Goal: Task Accomplishment & Management: Manage account settings

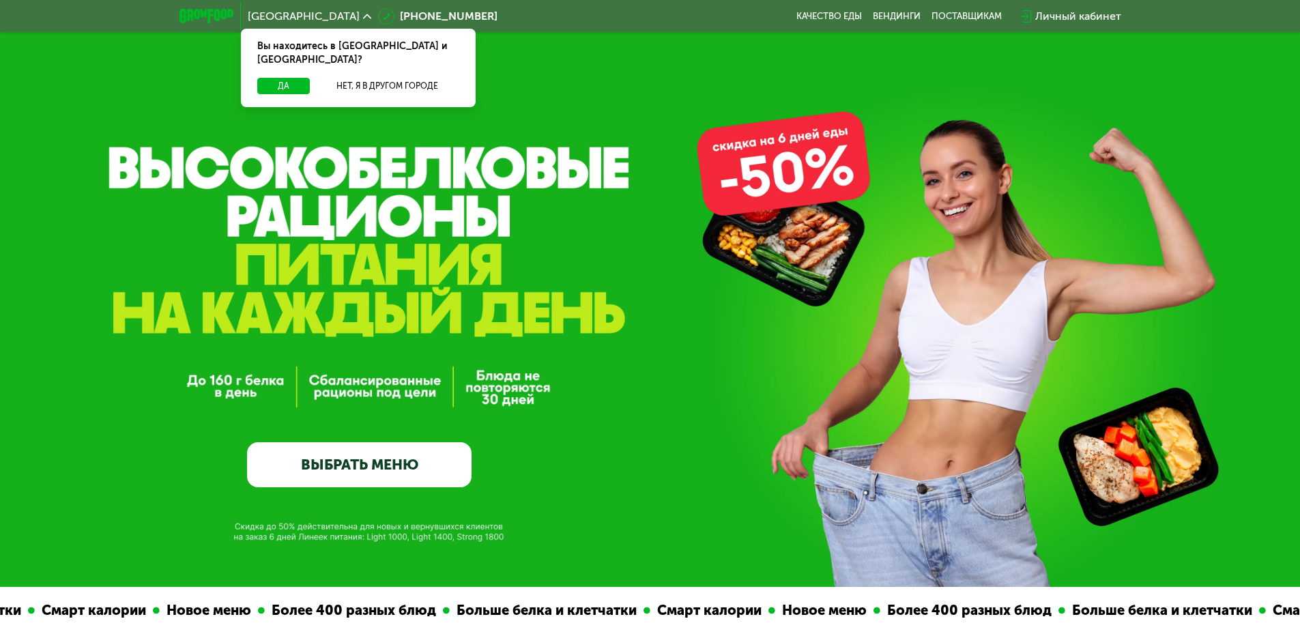
click at [653, 18] on div "Личный кабинет" at bounding box center [1078, 16] width 86 height 16
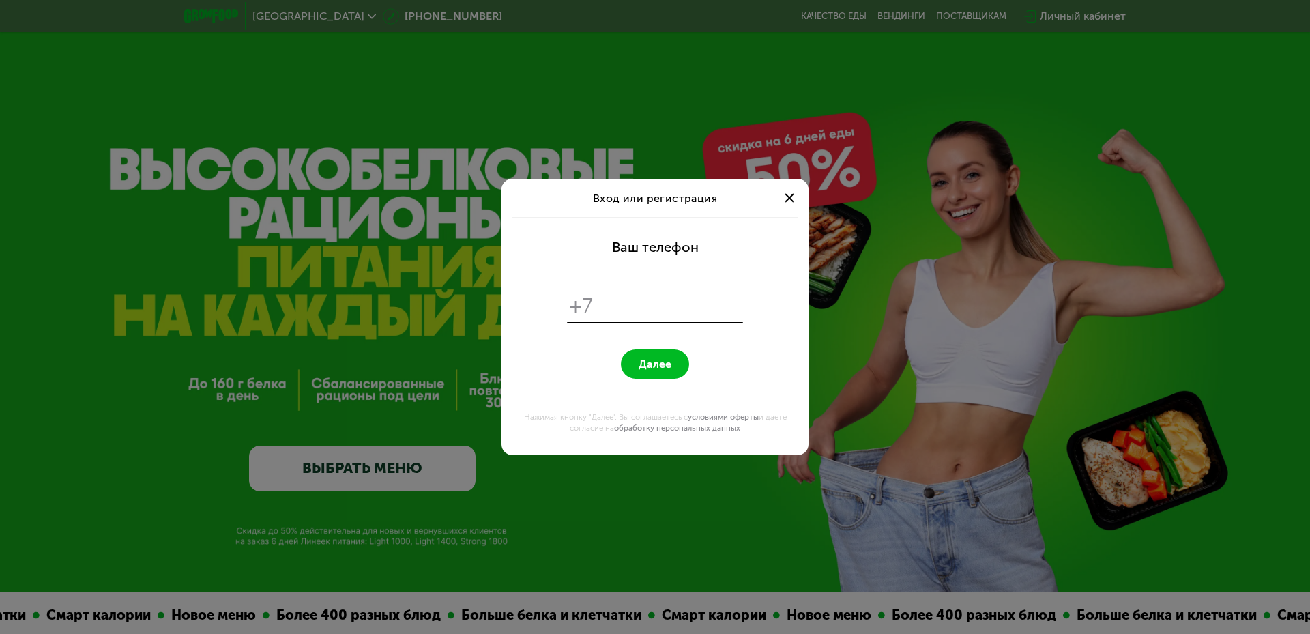
type input "*"
type input "**********"
click at [621, 349] on button "Далее" at bounding box center [655, 363] width 68 height 29
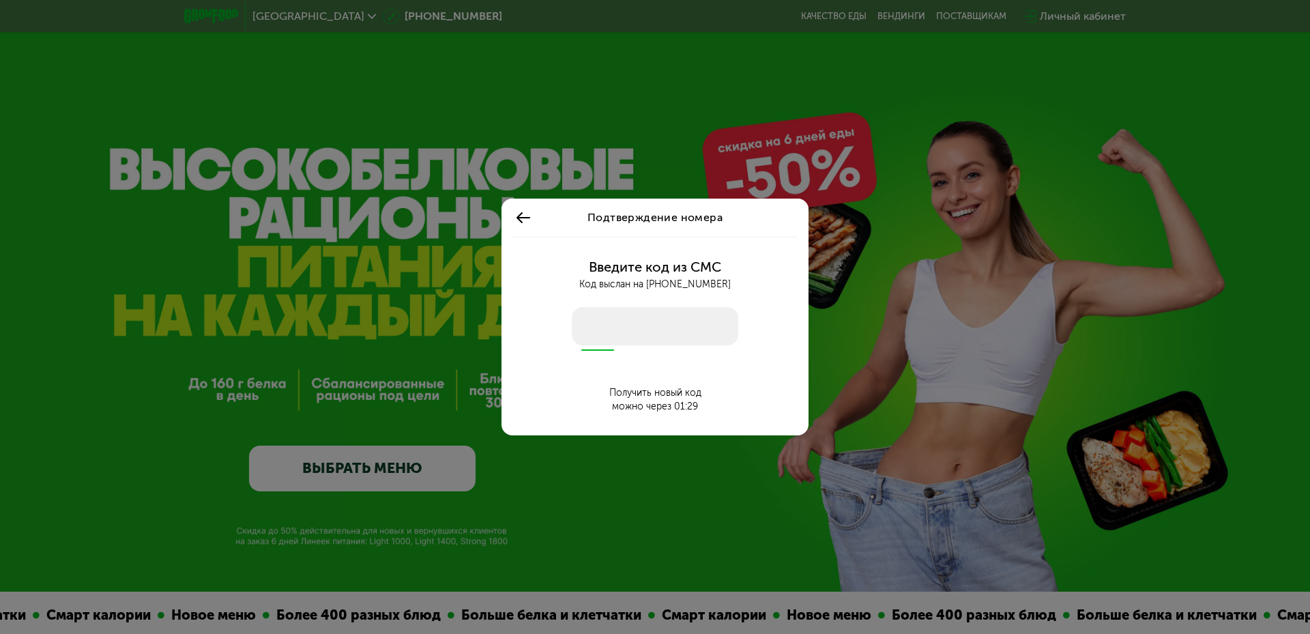
click at [634, 312] on input "number" at bounding box center [655, 326] width 167 height 38
click at [635, 338] on input "number" at bounding box center [655, 326] width 167 height 38
click at [641, 337] on input "number" at bounding box center [655, 326] width 167 height 38
click at [641, 331] on input "number" at bounding box center [655, 326] width 167 height 38
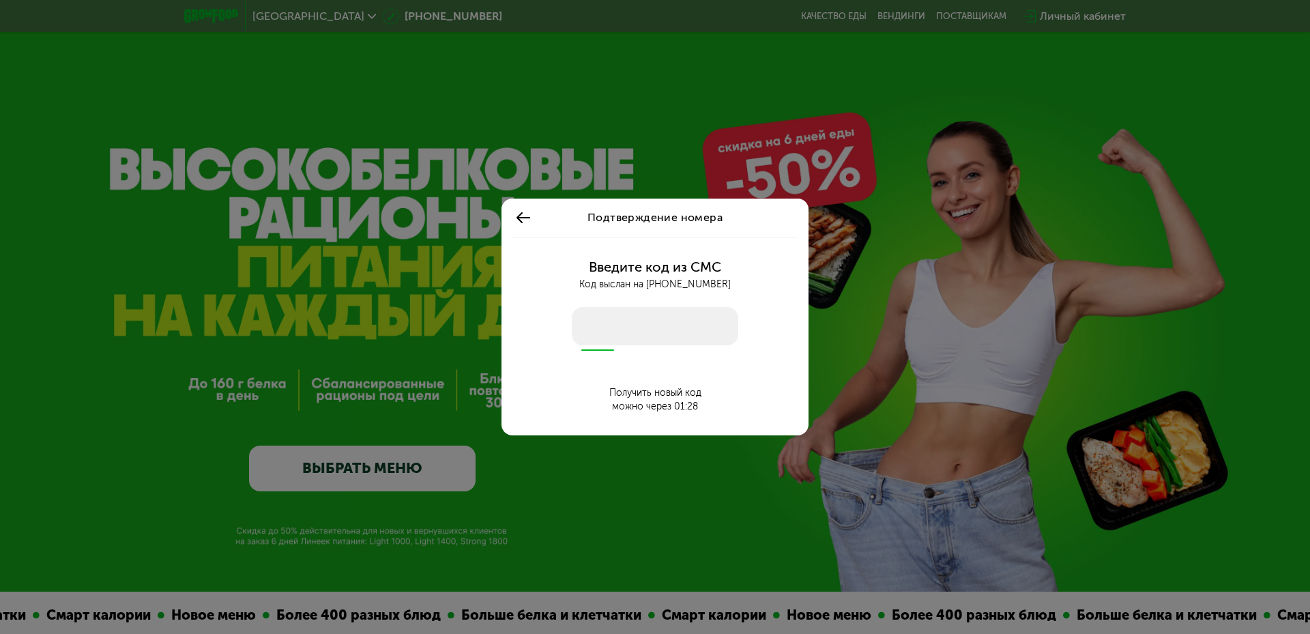
click at [637, 323] on input "number" at bounding box center [655, 326] width 167 height 38
type input "****"
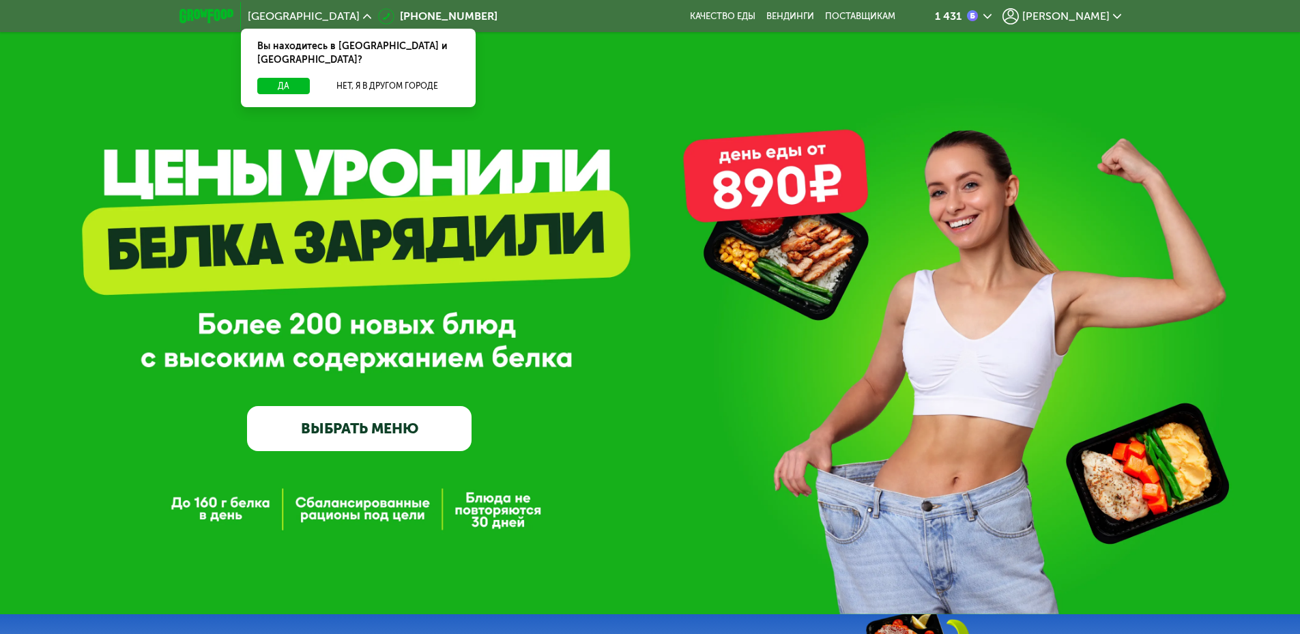
click at [1087, 12] on span "[PERSON_NAME]" at bounding box center [1065, 16] width 87 height 11
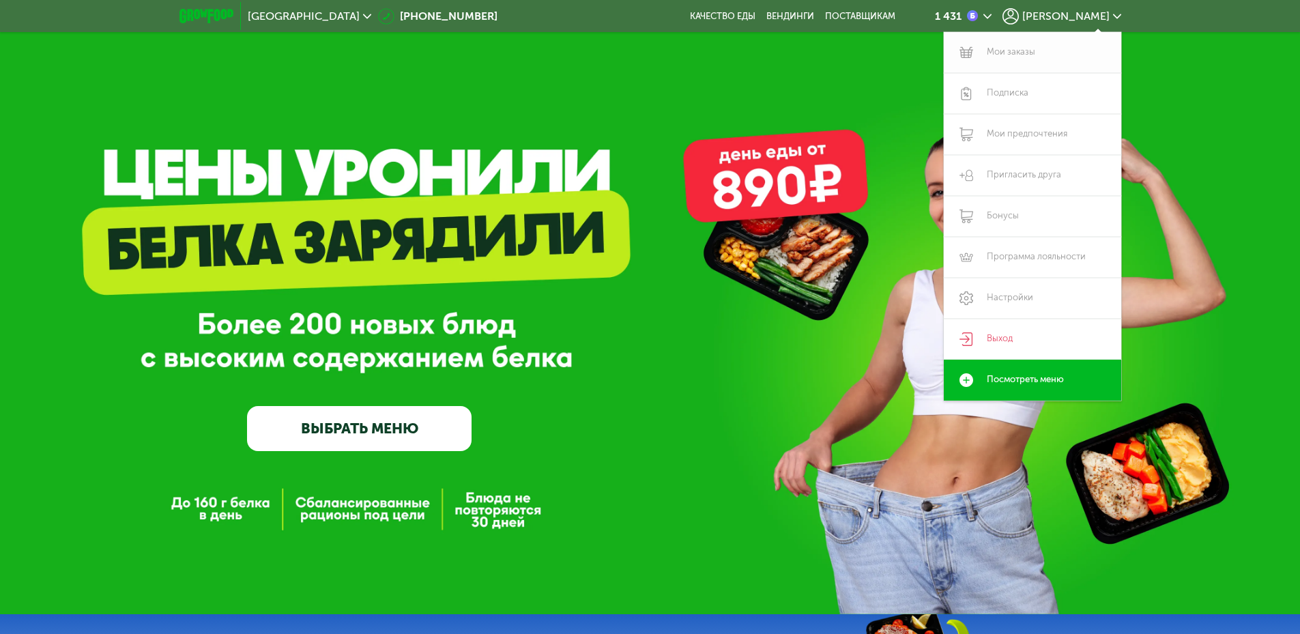
click at [1007, 46] on link "Мои заказы" at bounding box center [1032, 52] width 177 height 41
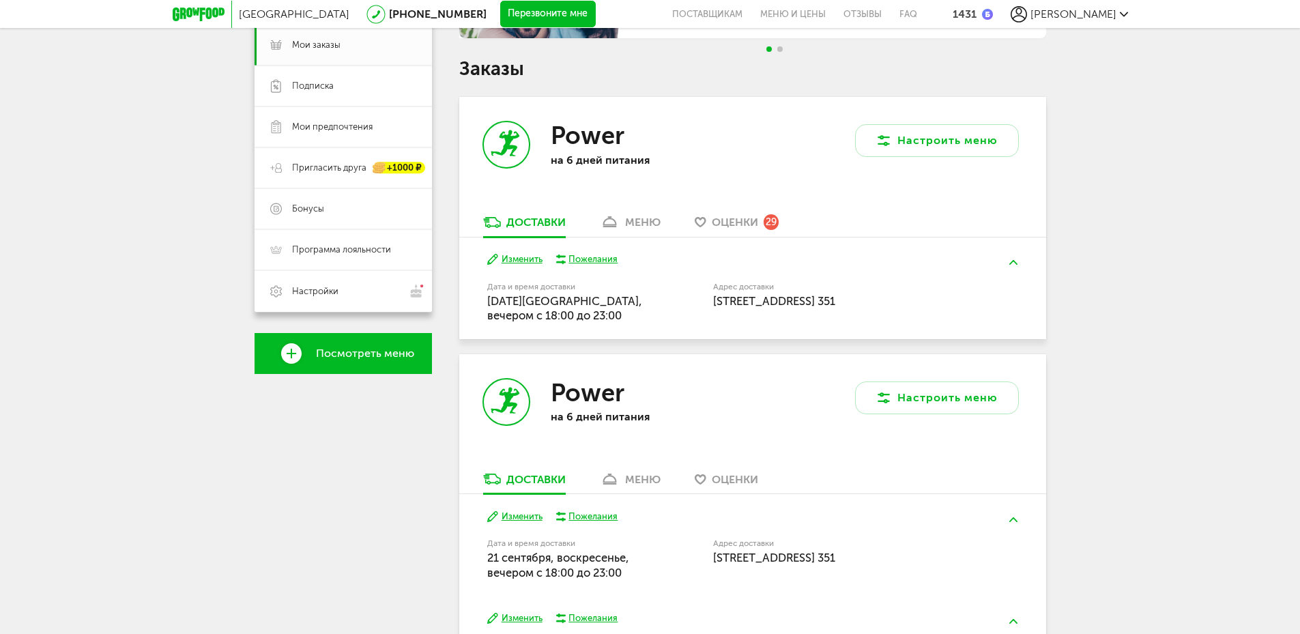
click at [640, 216] on div "меню" at bounding box center [642, 222] width 35 height 13
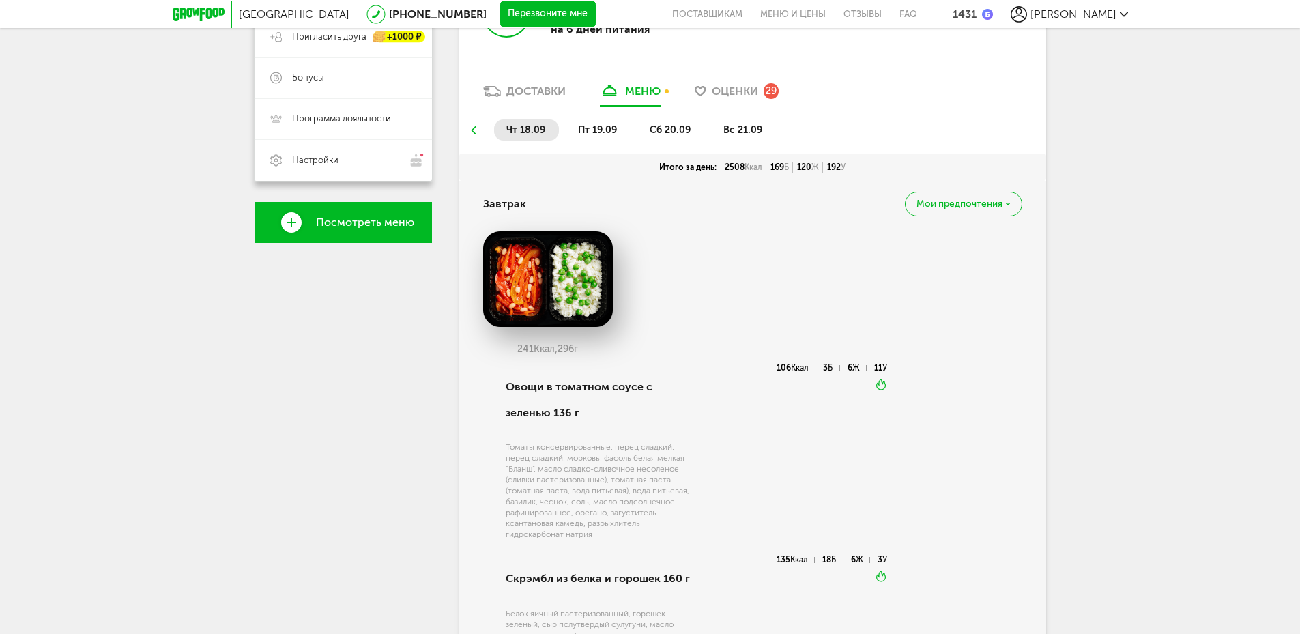
scroll to position [199, 0]
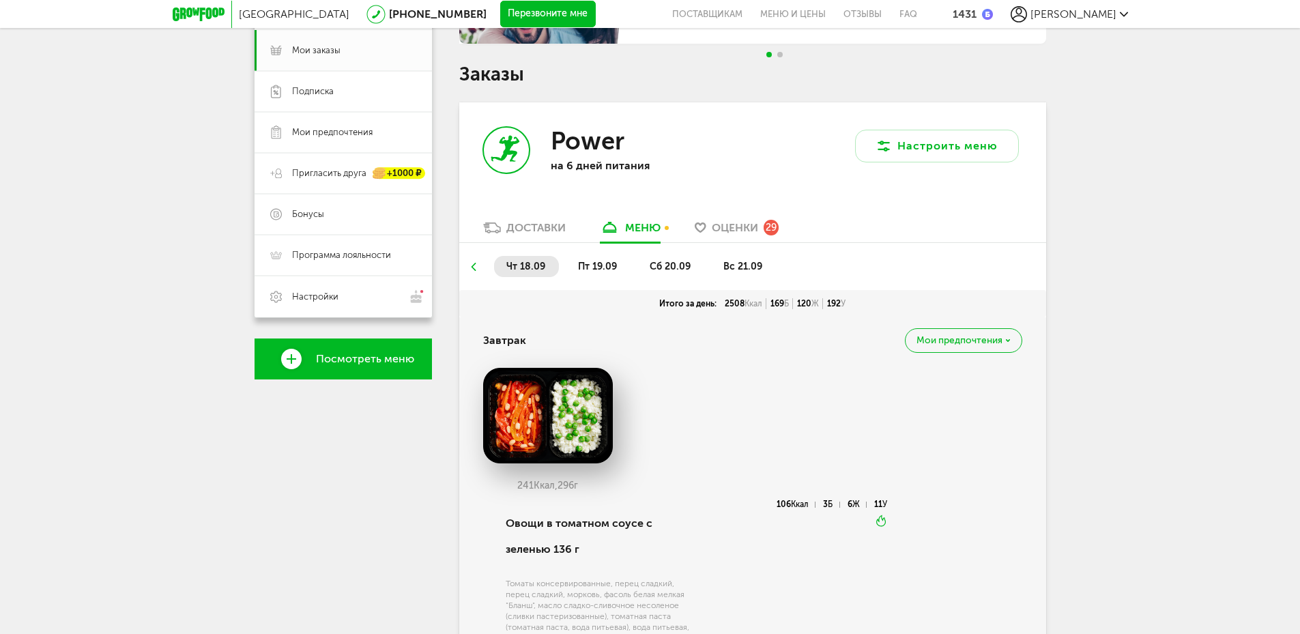
click at [603, 263] on span "пт 19.09" at bounding box center [597, 267] width 39 height 12
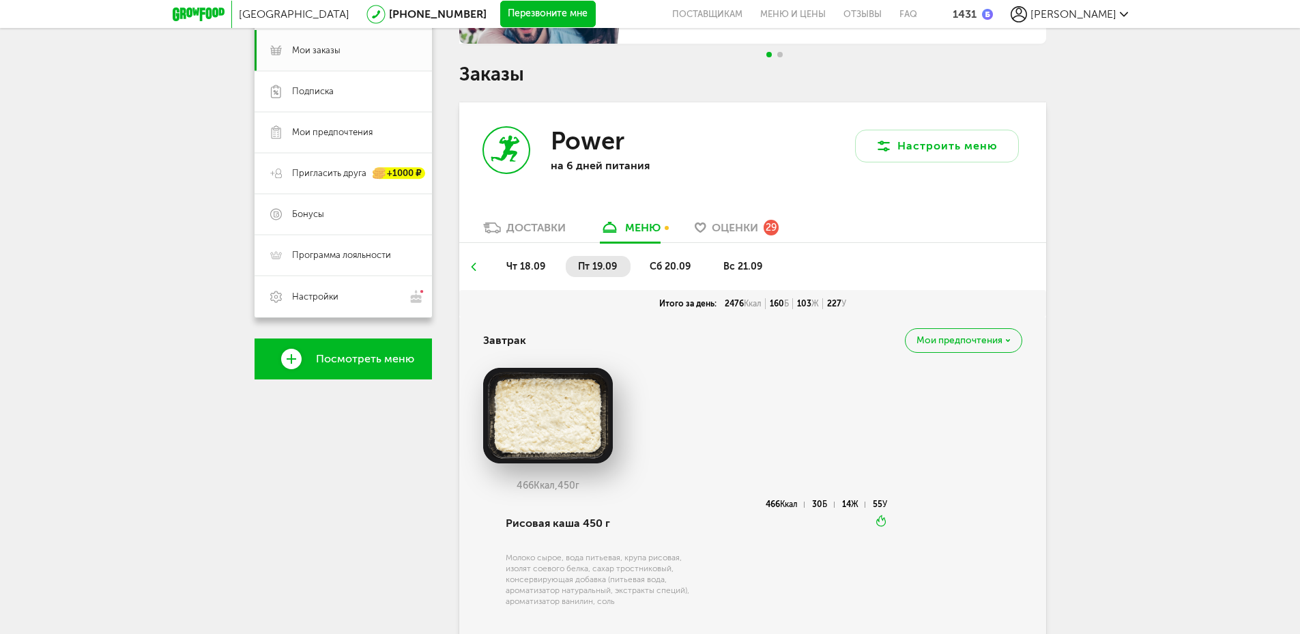
click at [681, 265] on span "сб 20.09" at bounding box center [670, 267] width 41 height 12
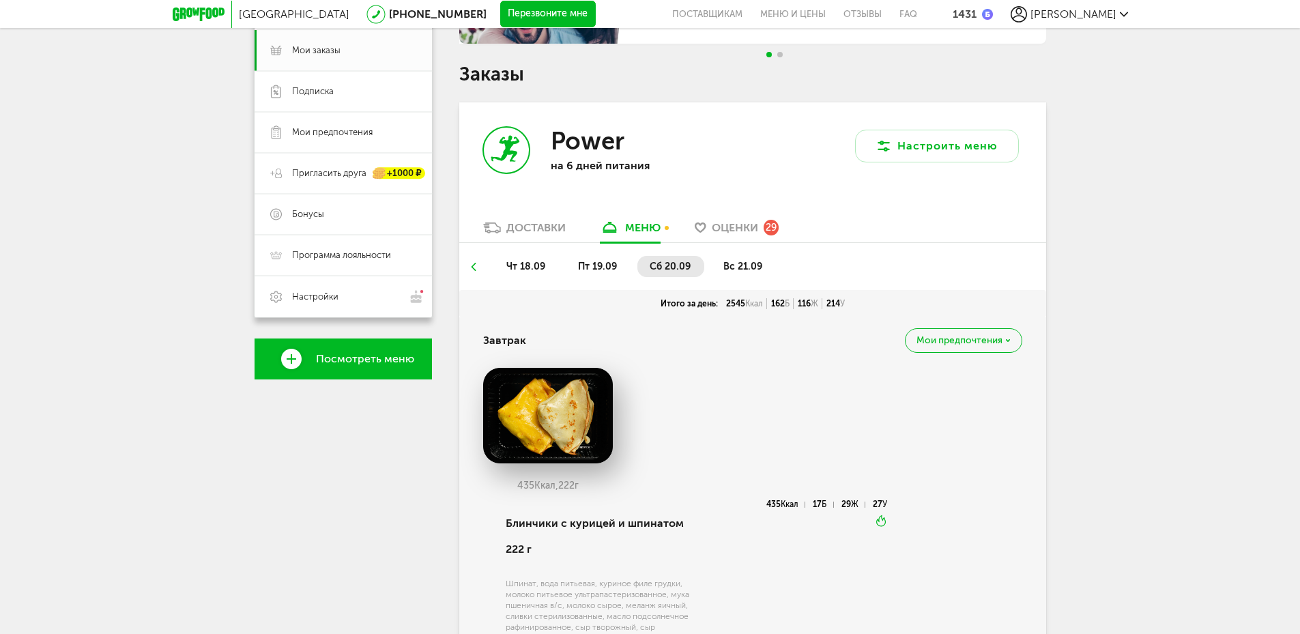
click at [735, 276] on li "вс 21.09" at bounding box center [743, 266] width 65 height 21
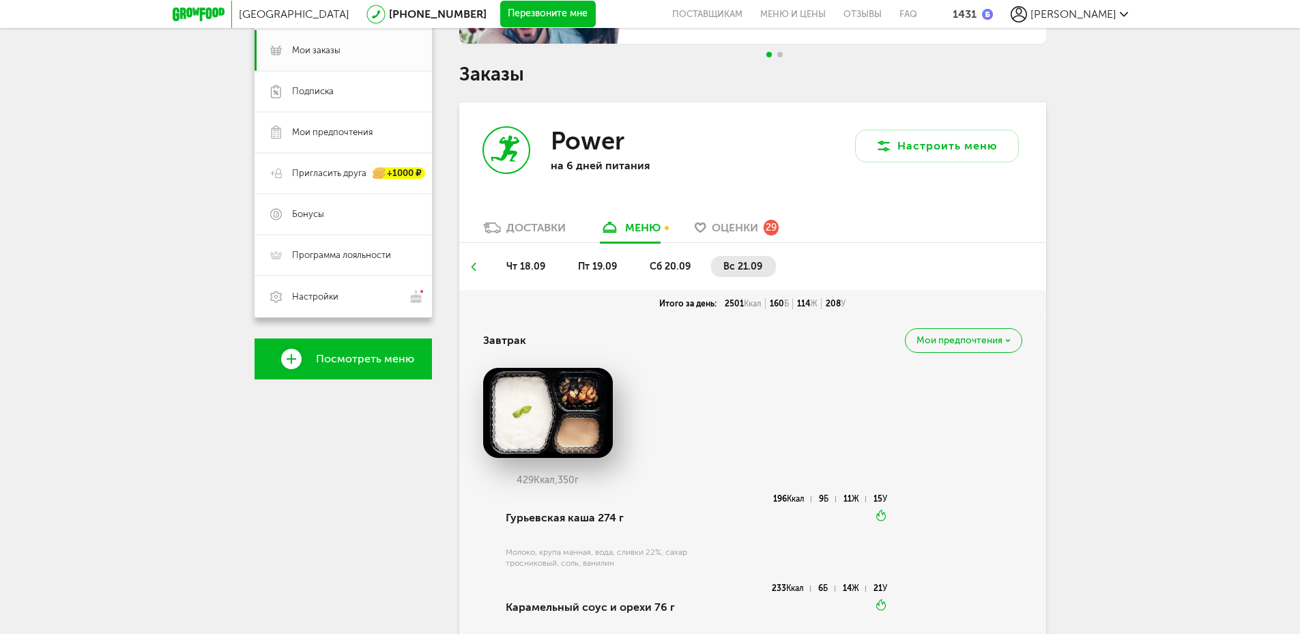
click at [533, 226] on div "Доставки" at bounding box center [535, 227] width 59 height 13
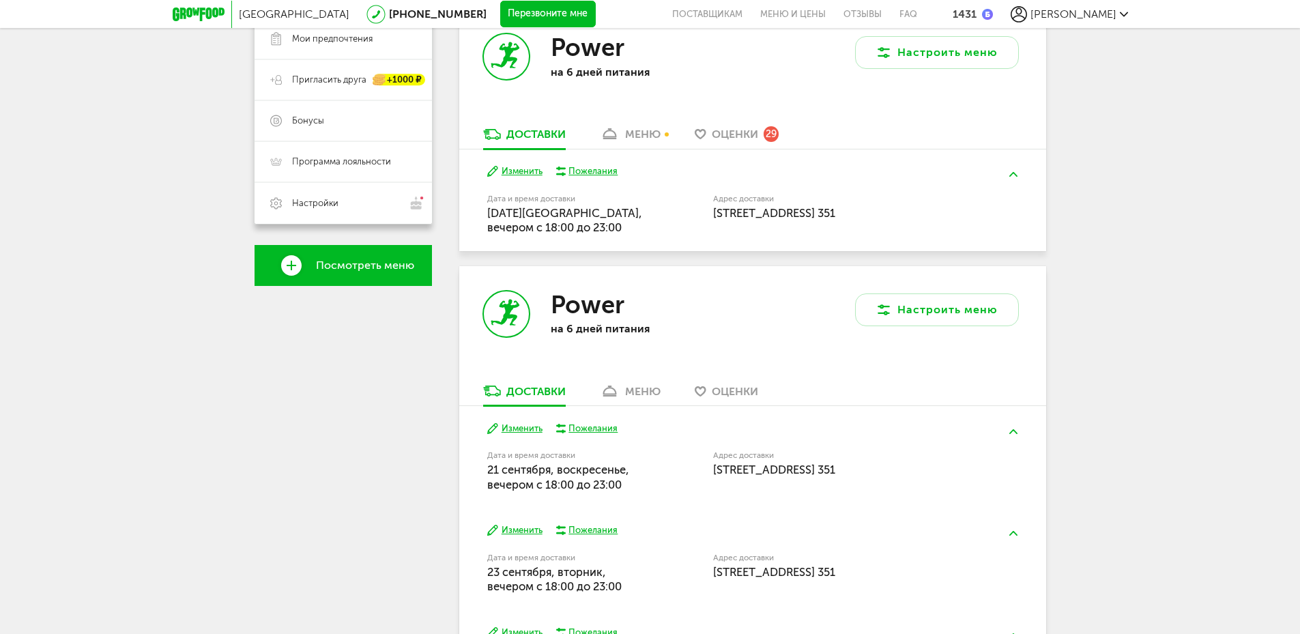
scroll to position [304, 0]
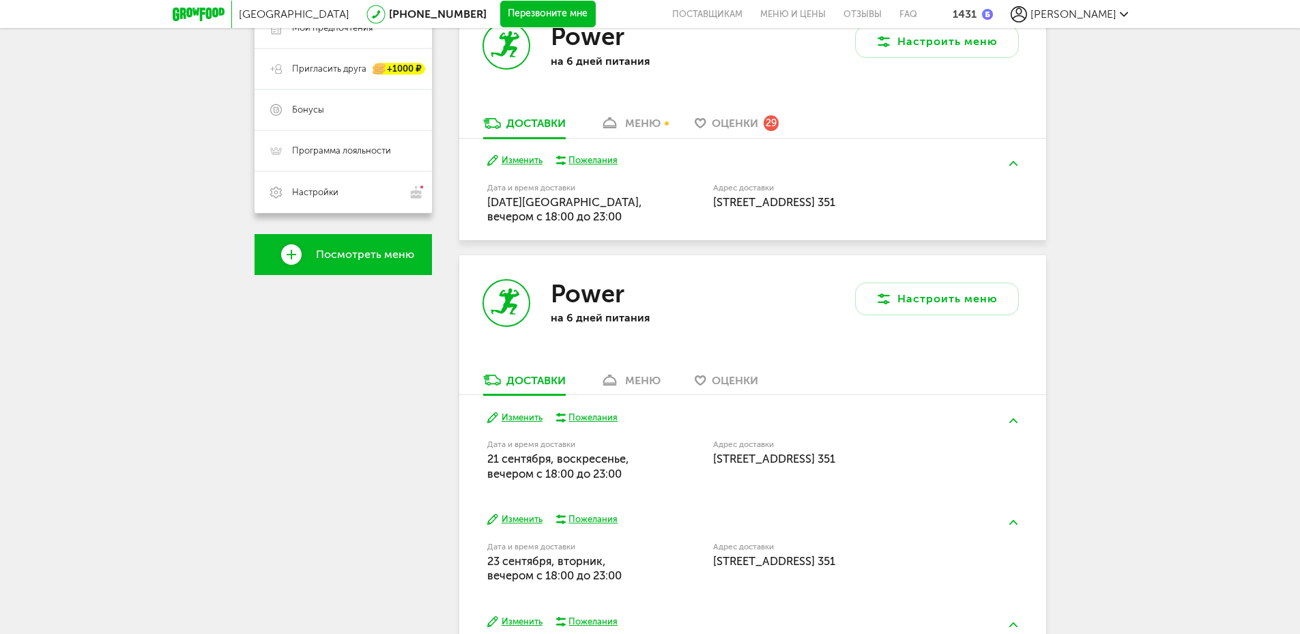
click at [639, 386] on div "меню" at bounding box center [642, 380] width 35 height 13
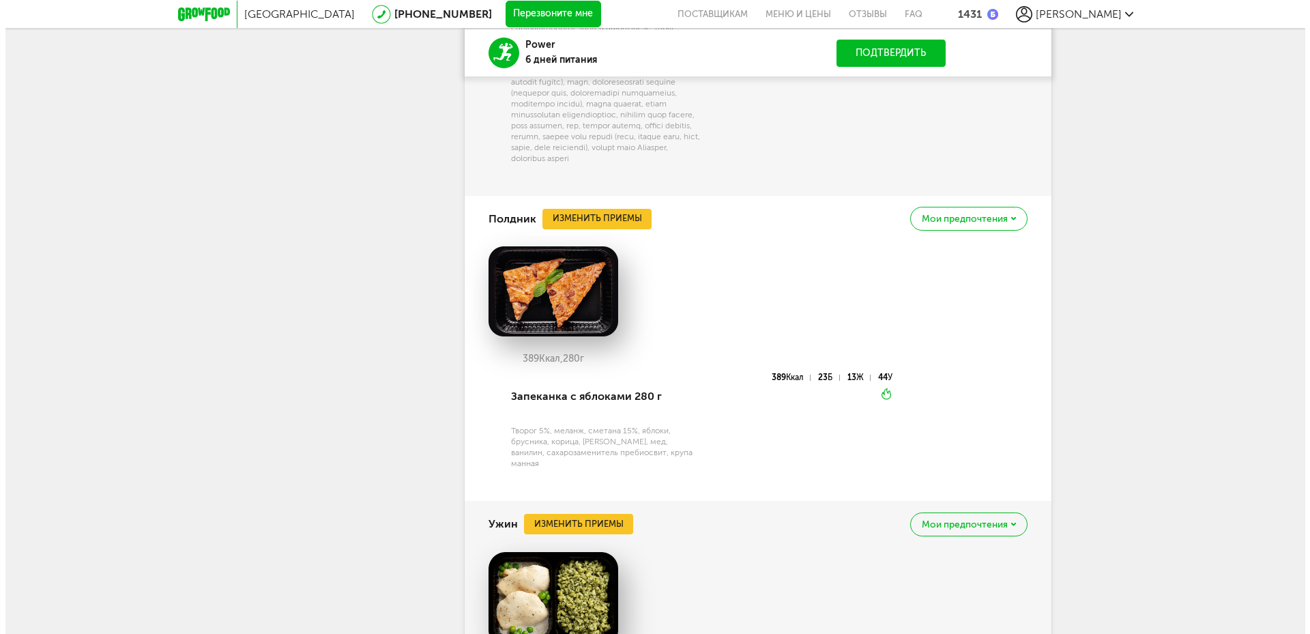
scroll to position [2299, 0]
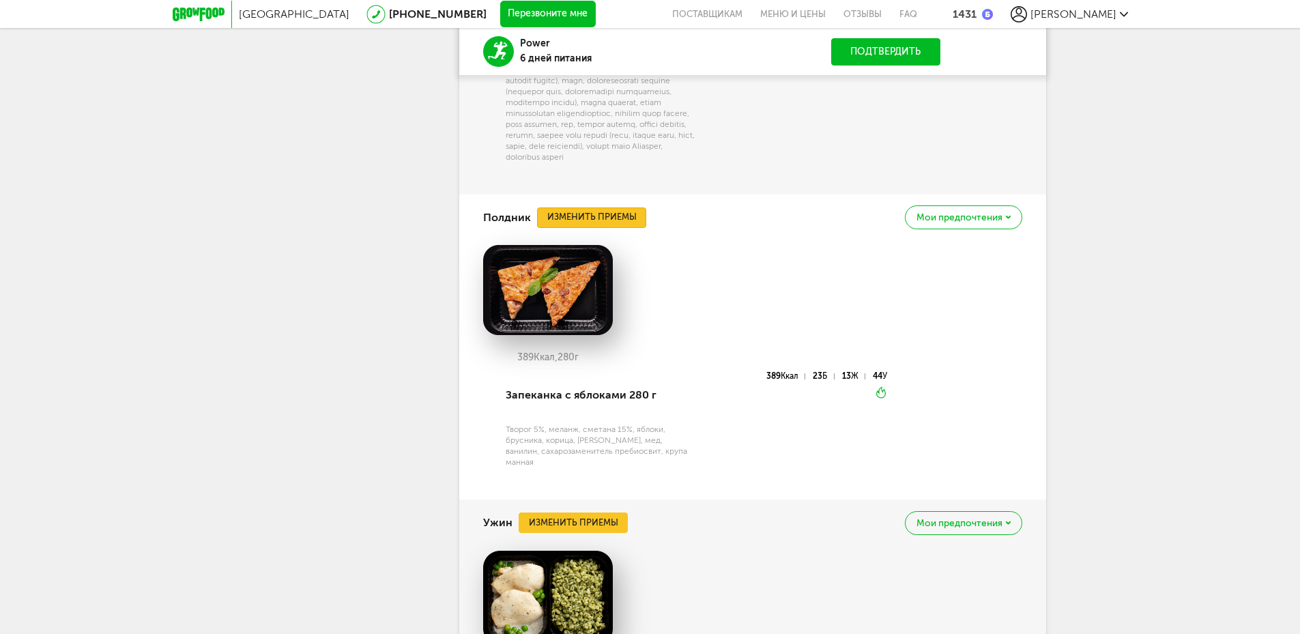
click at [602, 228] on button "Изменить приемы" at bounding box center [591, 217] width 109 height 20
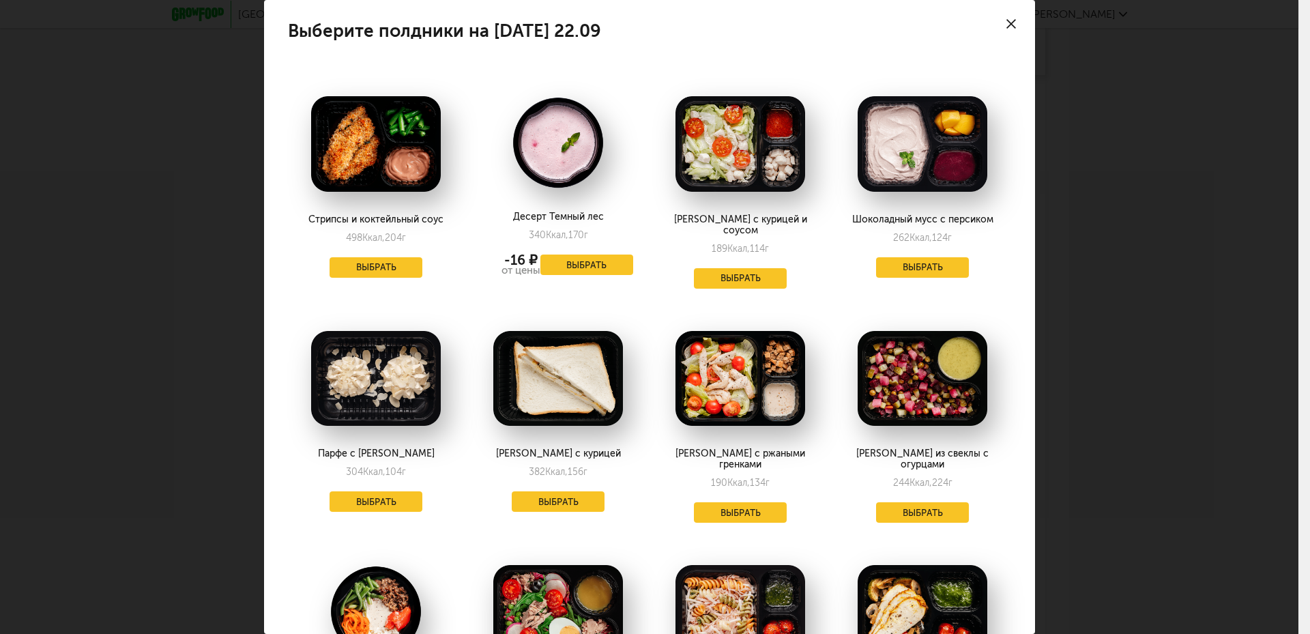
click at [999, 14] on div at bounding box center [1011, 24] width 48 height 48
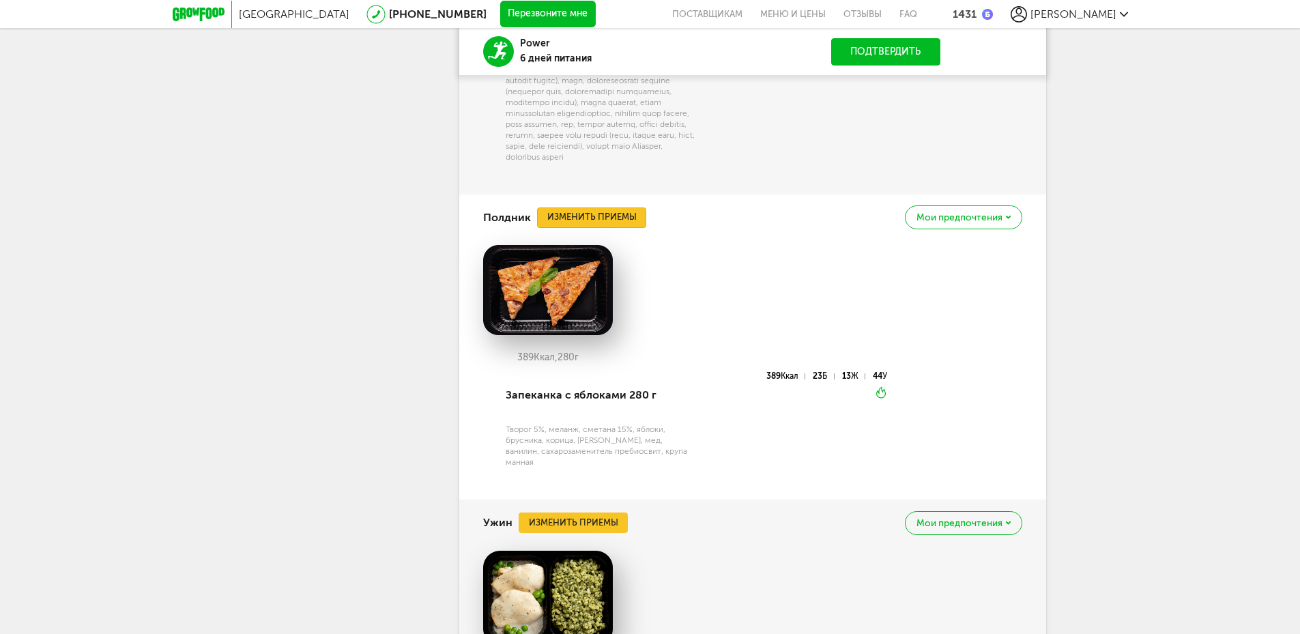
click at [593, 228] on button "Изменить приемы" at bounding box center [591, 217] width 109 height 20
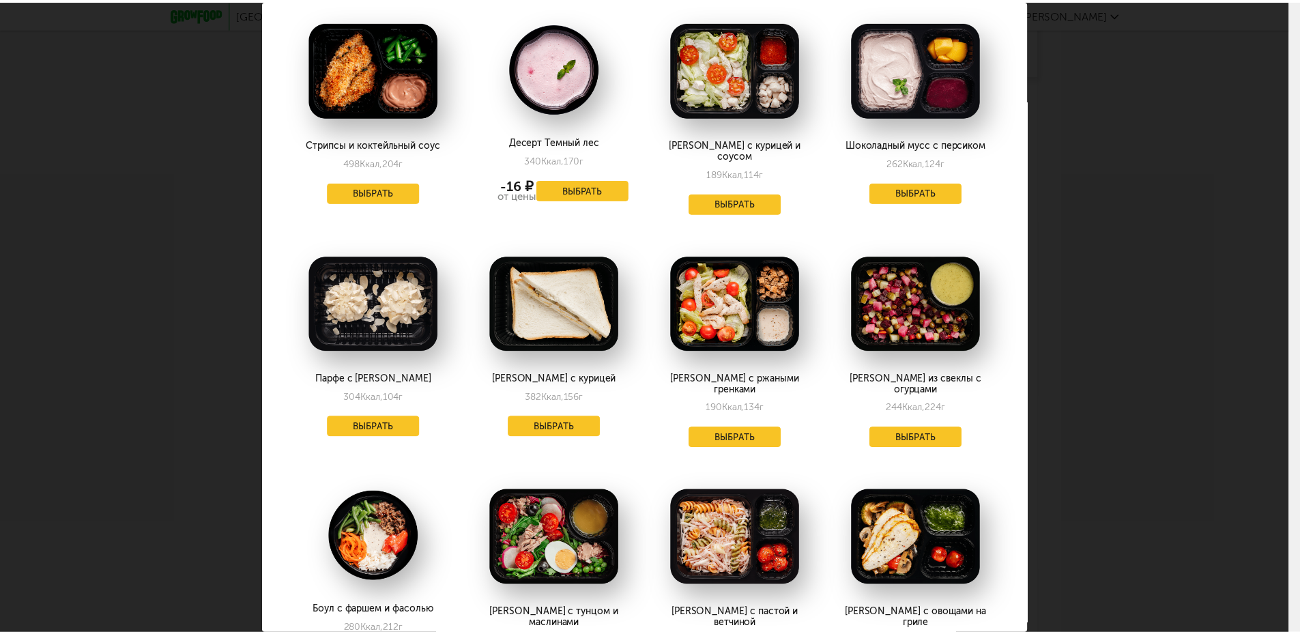
scroll to position [0, 0]
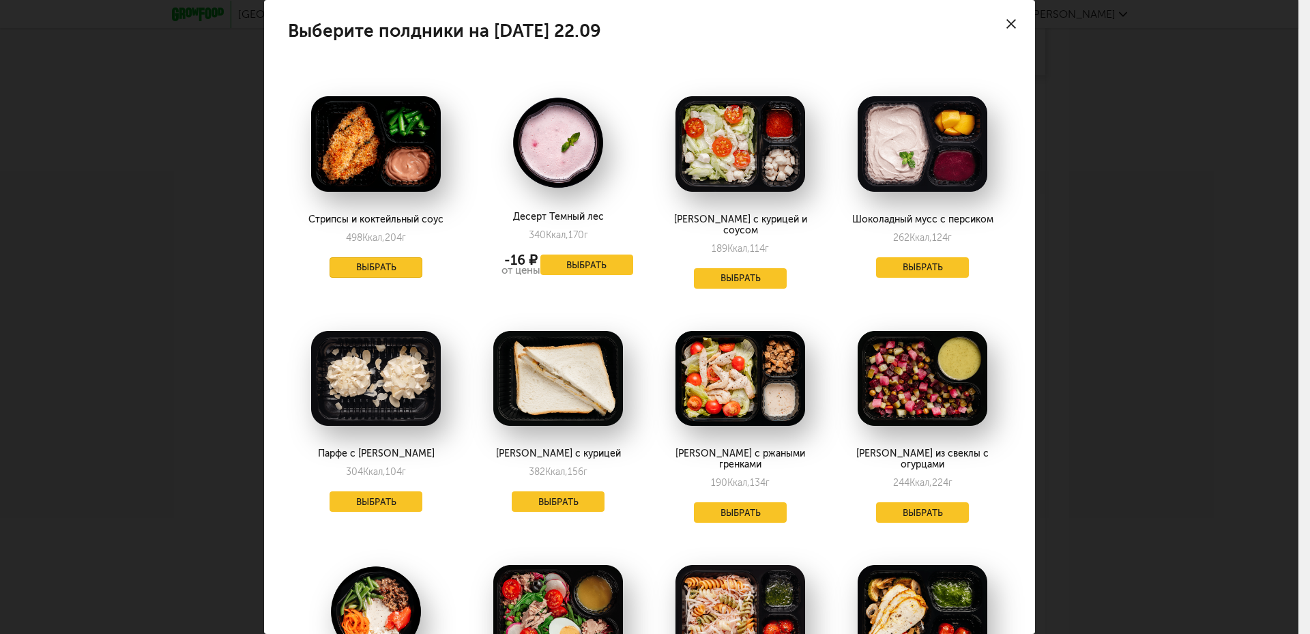
click at [396, 263] on button "Выбрать" at bounding box center [376, 267] width 93 height 20
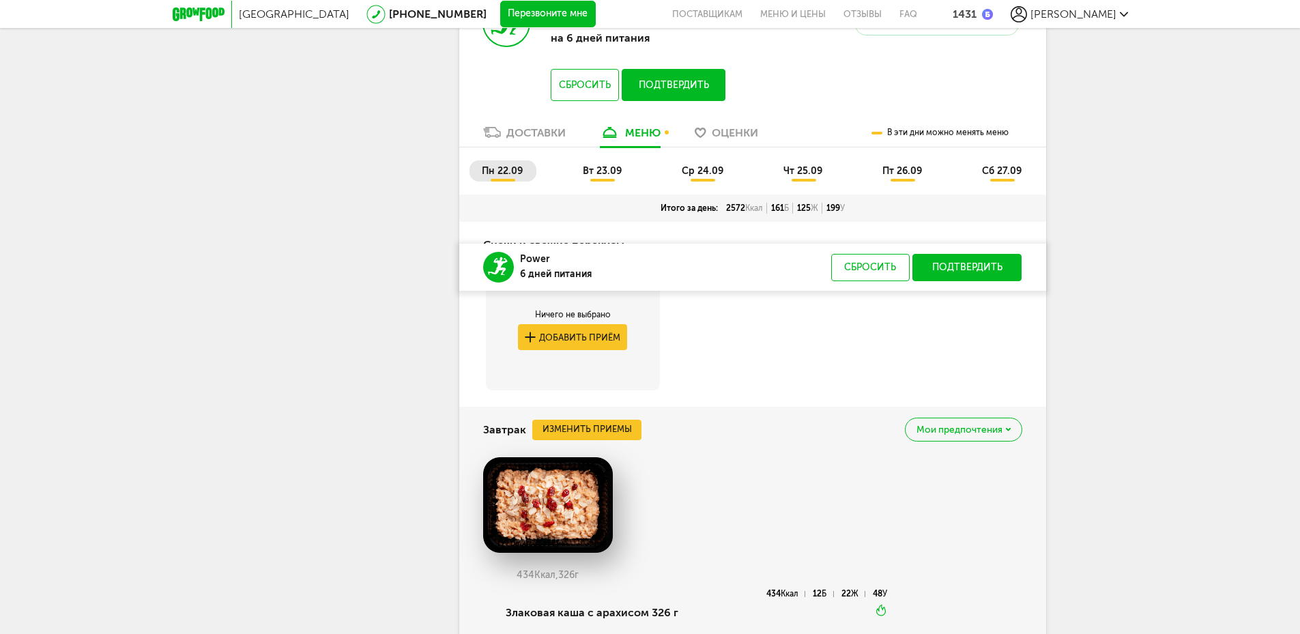
scroll to position [454, 0]
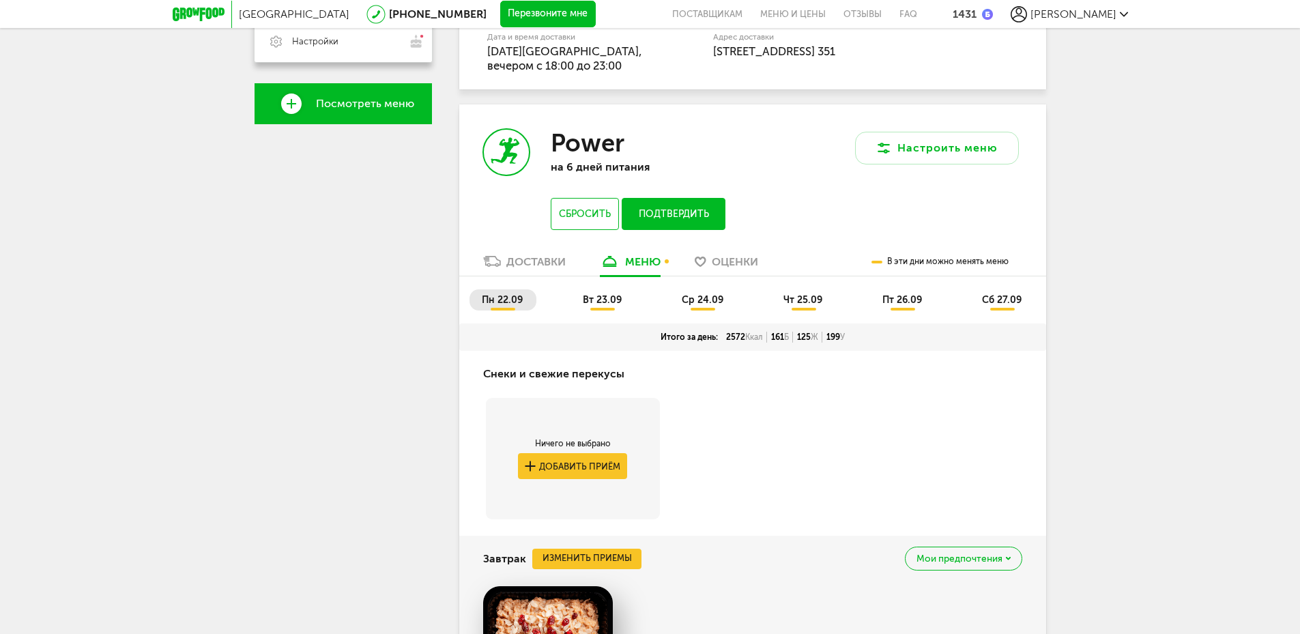
click at [607, 300] on span "вт 23.09" at bounding box center [602, 300] width 39 height 12
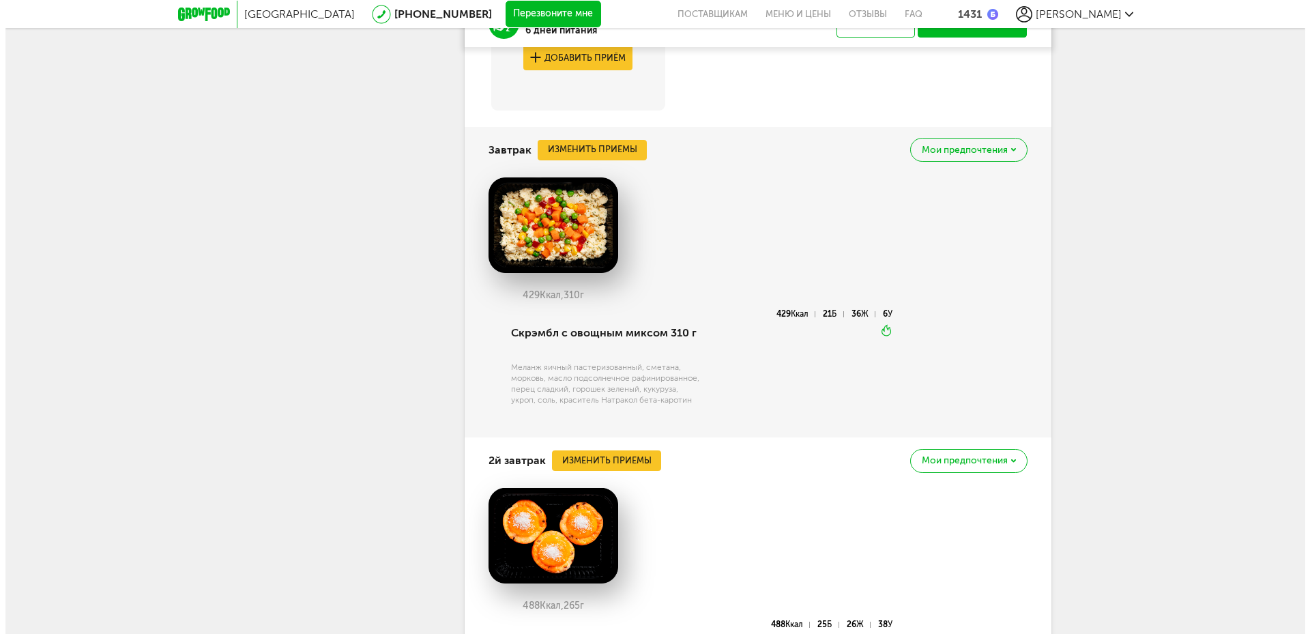
scroll to position [864, 0]
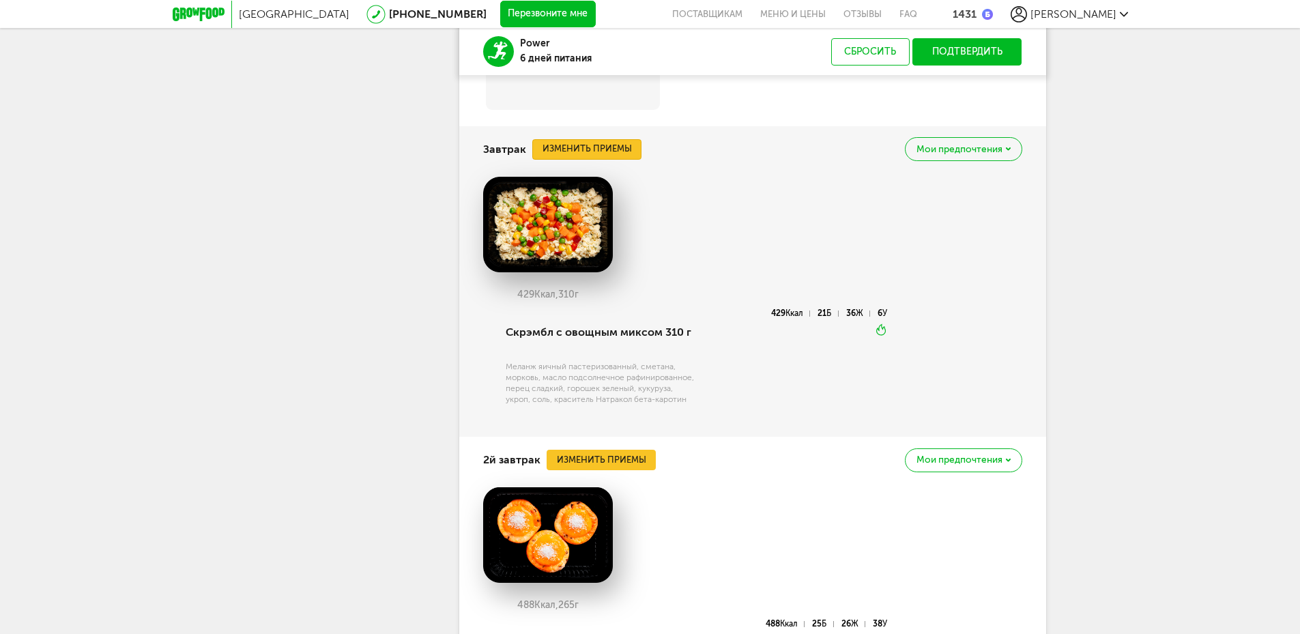
click at [579, 148] on button "Изменить приемы" at bounding box center [586, 149] width 109 height 20
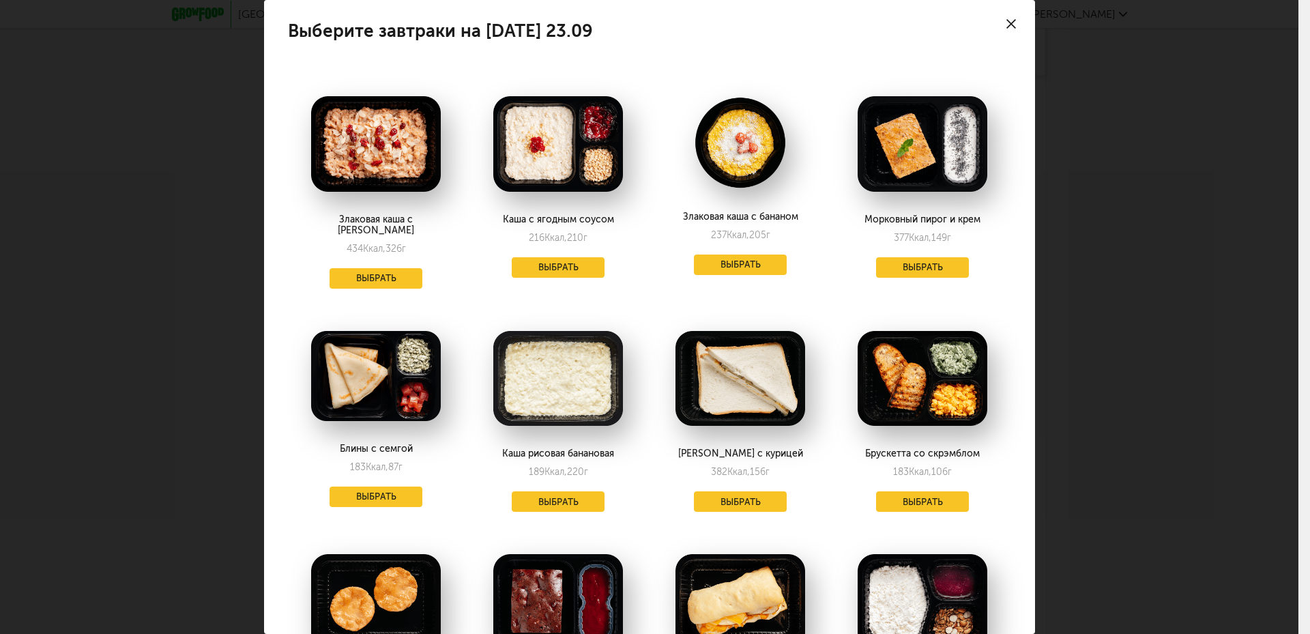
click at [1007, 27] on icon at bounding box center [1012, 24] width 10 height 10
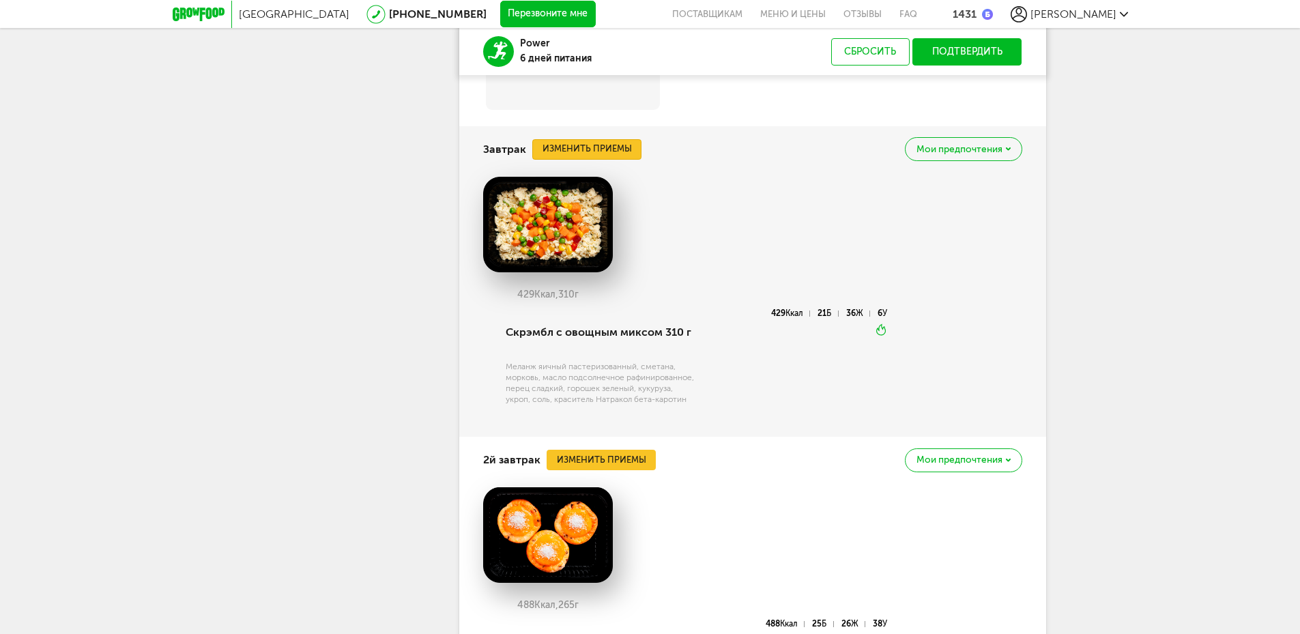
click at [614, 148] on button "Изменить приемы" at bounding box center [586, 149] width 109 height 20
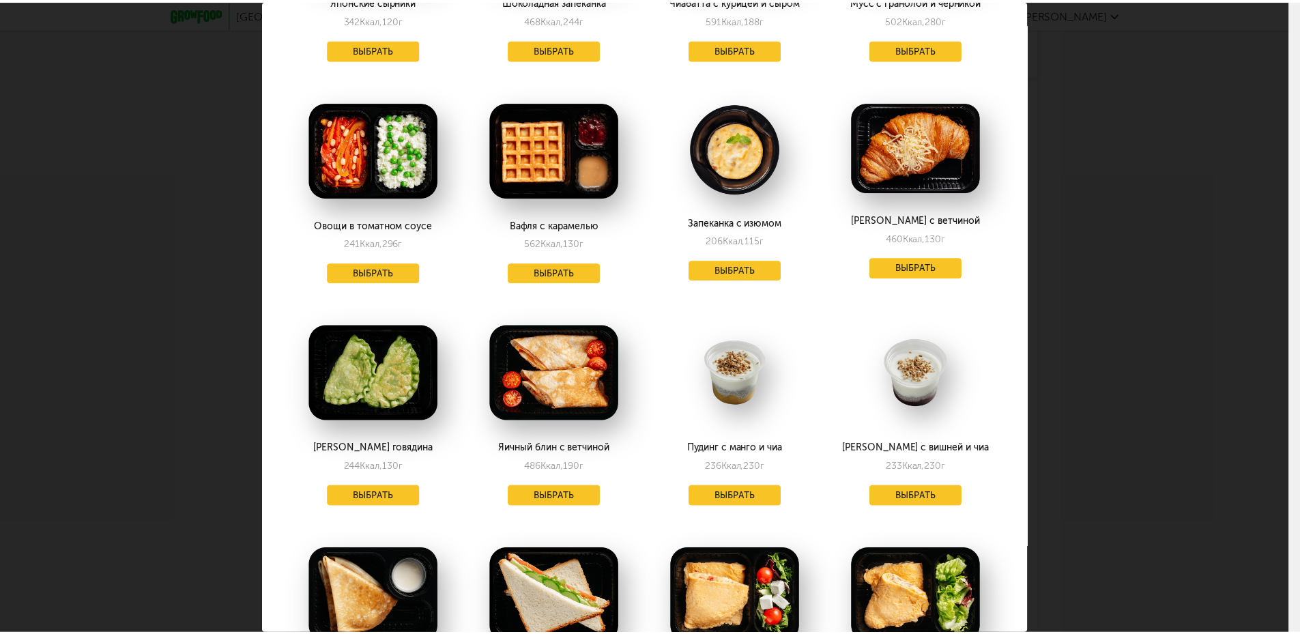
scroll to position [751, 0]
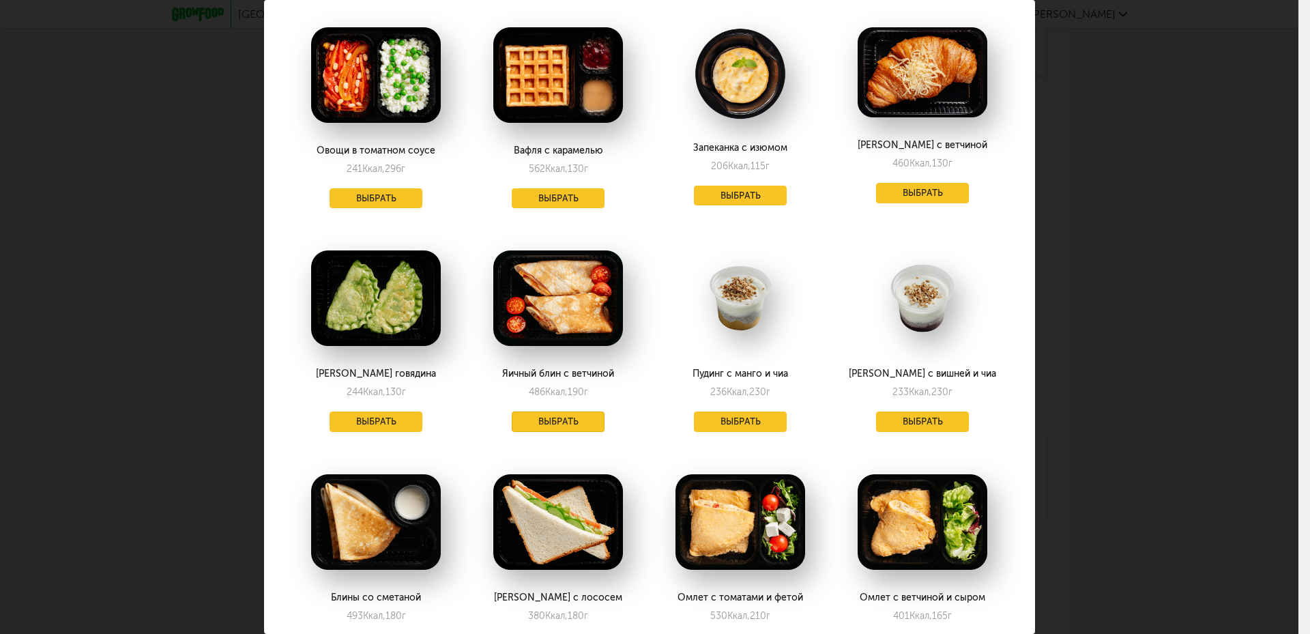
click at [566, 411] on button "Выбрать" at bounding box center [558, 421] width 93 height 20
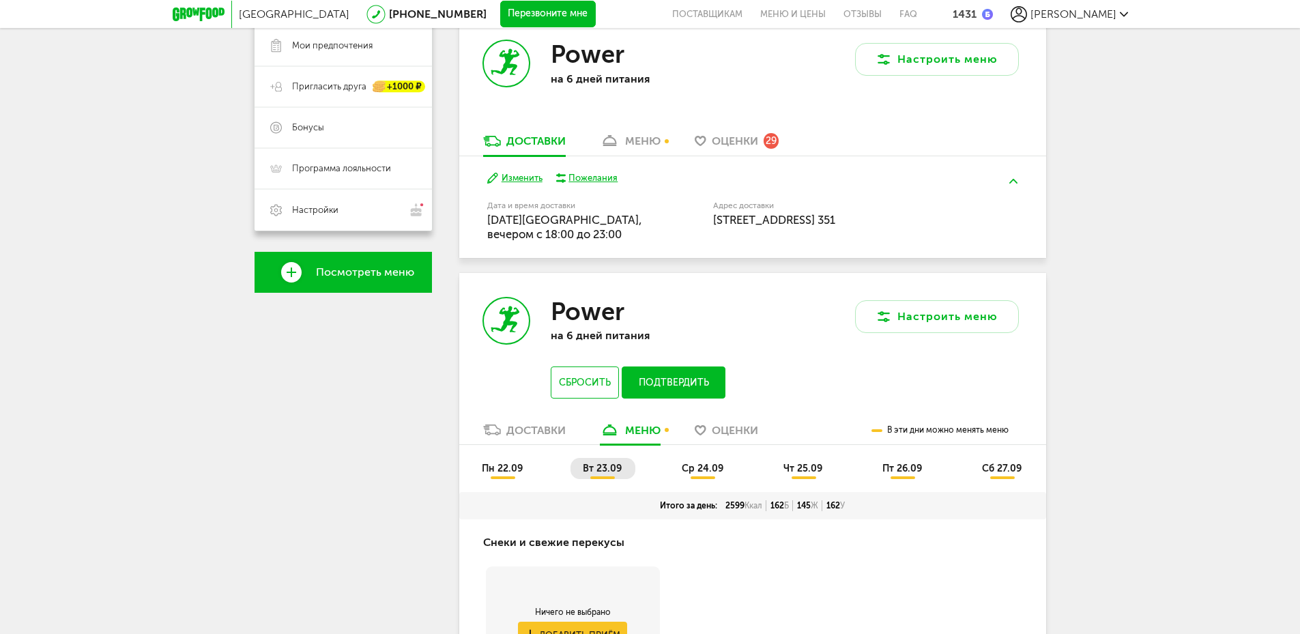
scroll to position [388, 0]
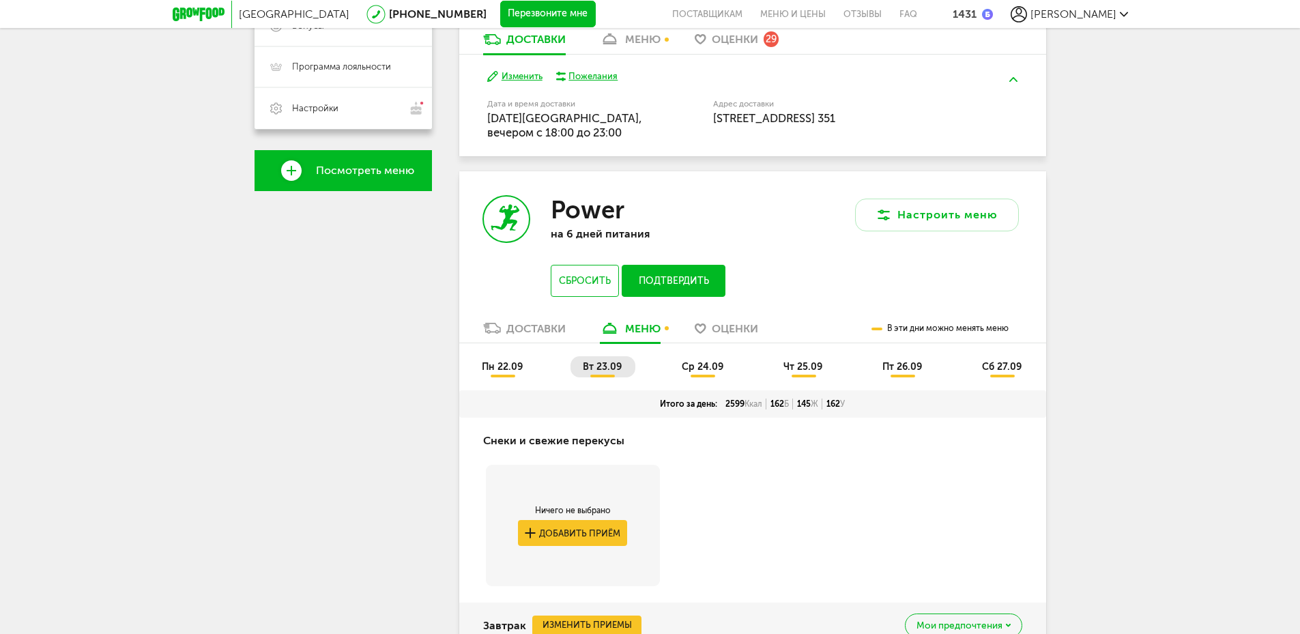
click at [717, 384] on ul "пн 22.09 вт 23.09 ср 24.09 чт 25.09 пт 26.09 сб 27.09" at bounding box center [752, 373] width 566 height 34
click at [711, 380] on ul "пн 22.09 вт 23.09 ср 24.09 чт 25.09 пт 26.09 сб 27.09" at bounding box center [752, 373] width 566 height 34
click at [708, 368] on span "ср 24.09" at bounding box center [703, 367] width 42 height 12
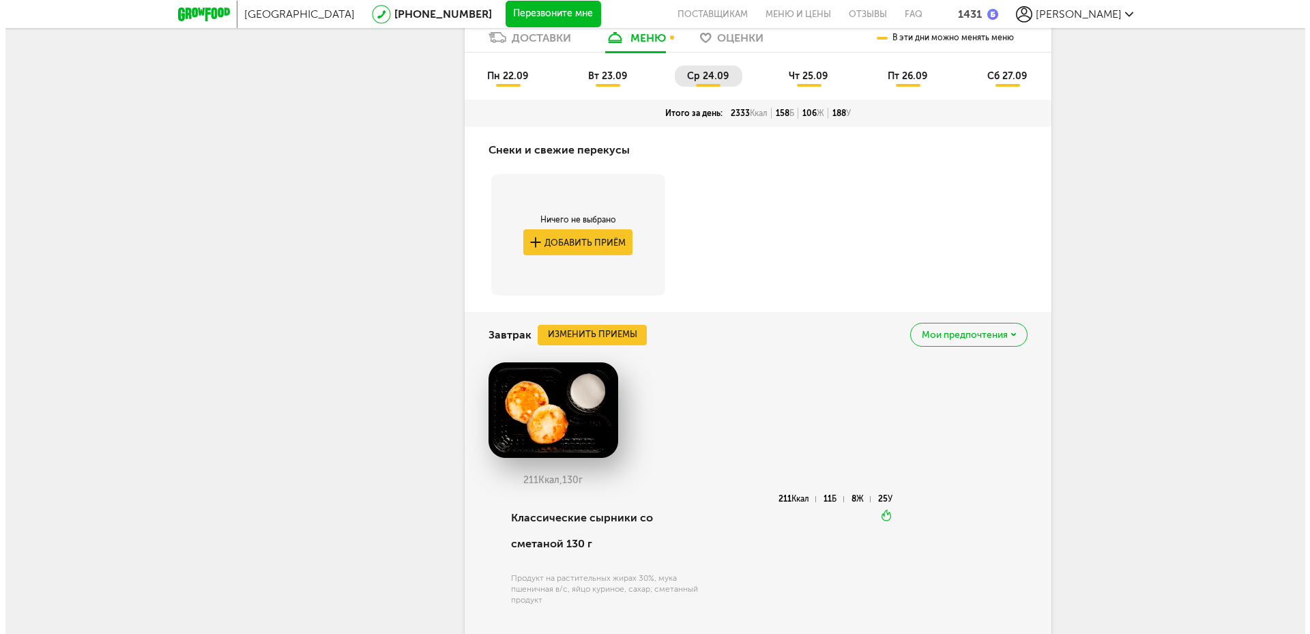
scroll to position [729, 0]
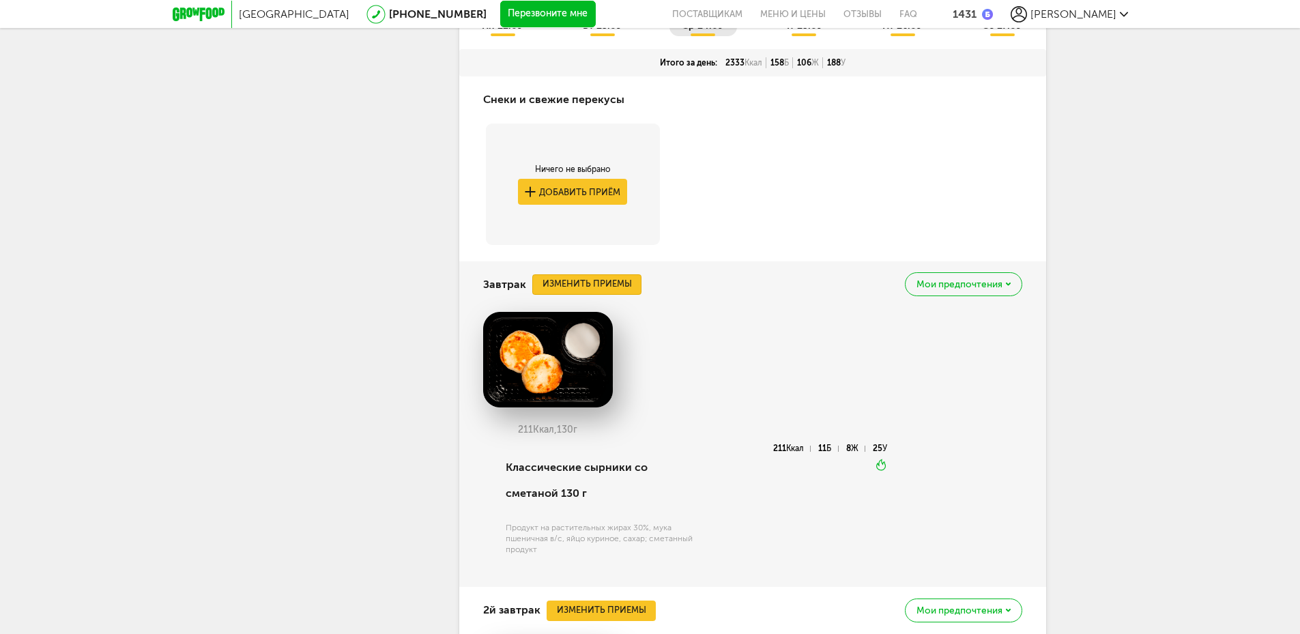
click at [585, 288] on button "Изменить приемы" at bounding box center [586, 284] width 109 height 20
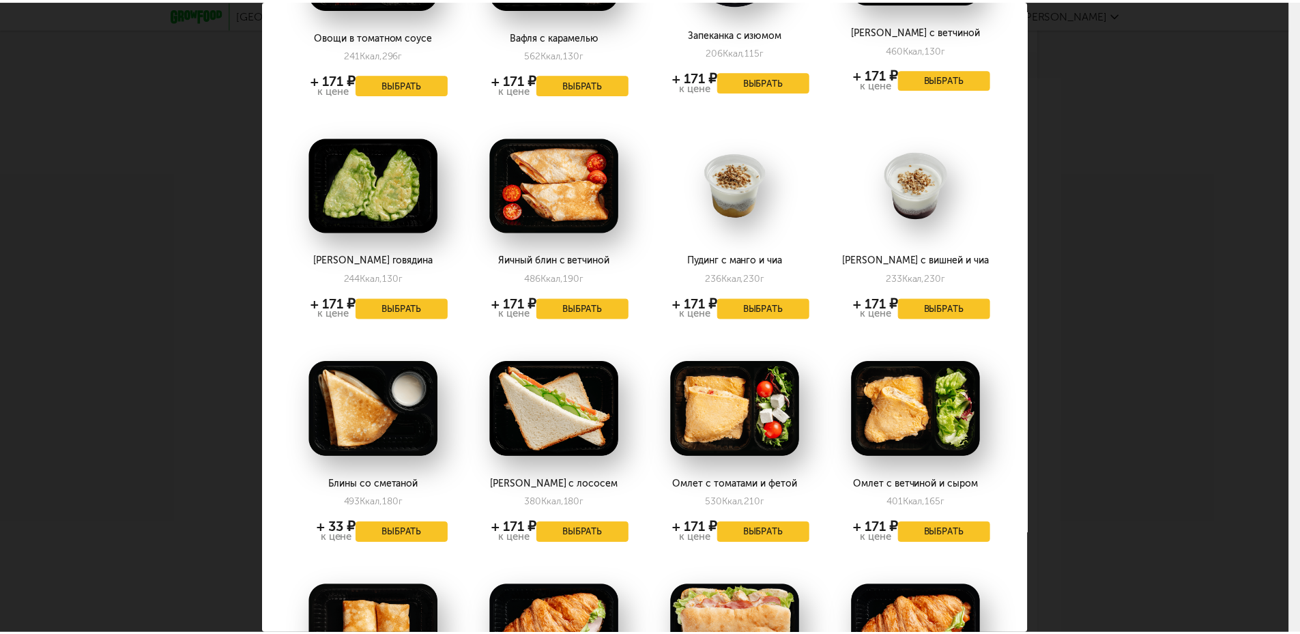
scroll to position [1160, 0]
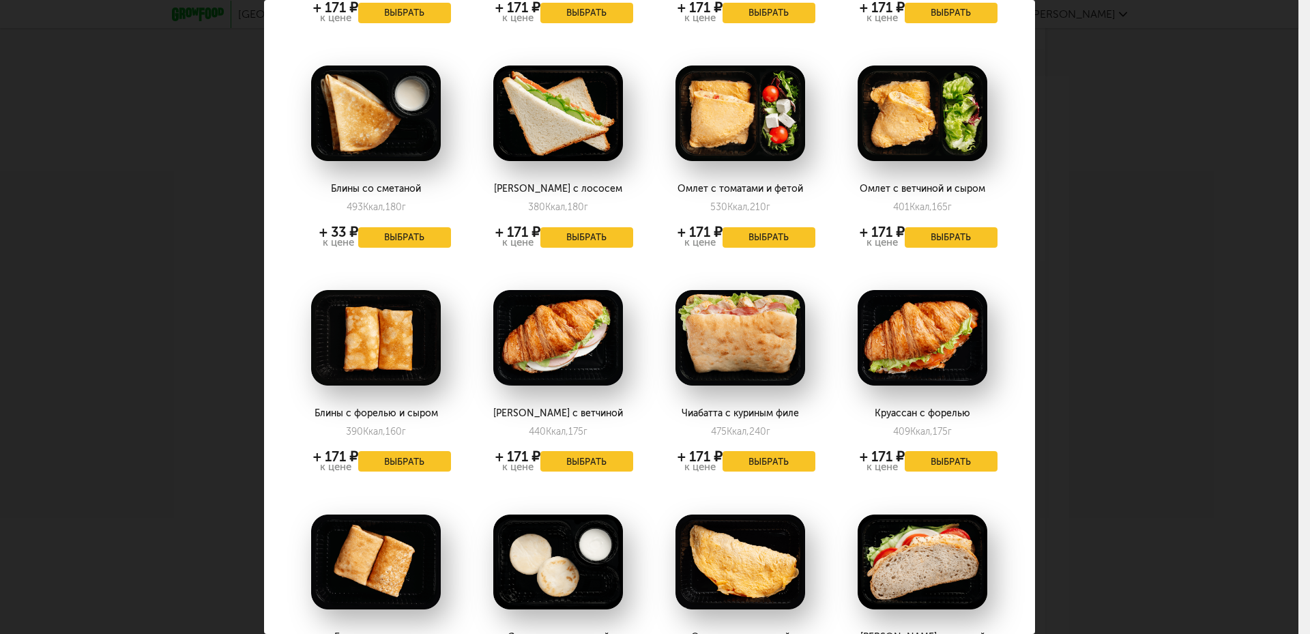
click at [1142, 243] on div "Выберите завтраки на среду 24.09 Каша с ягодным соусом 277 Ккал, 256 г + 171 ₽ …" at bounding box center [649, 317] width 1299 height 634
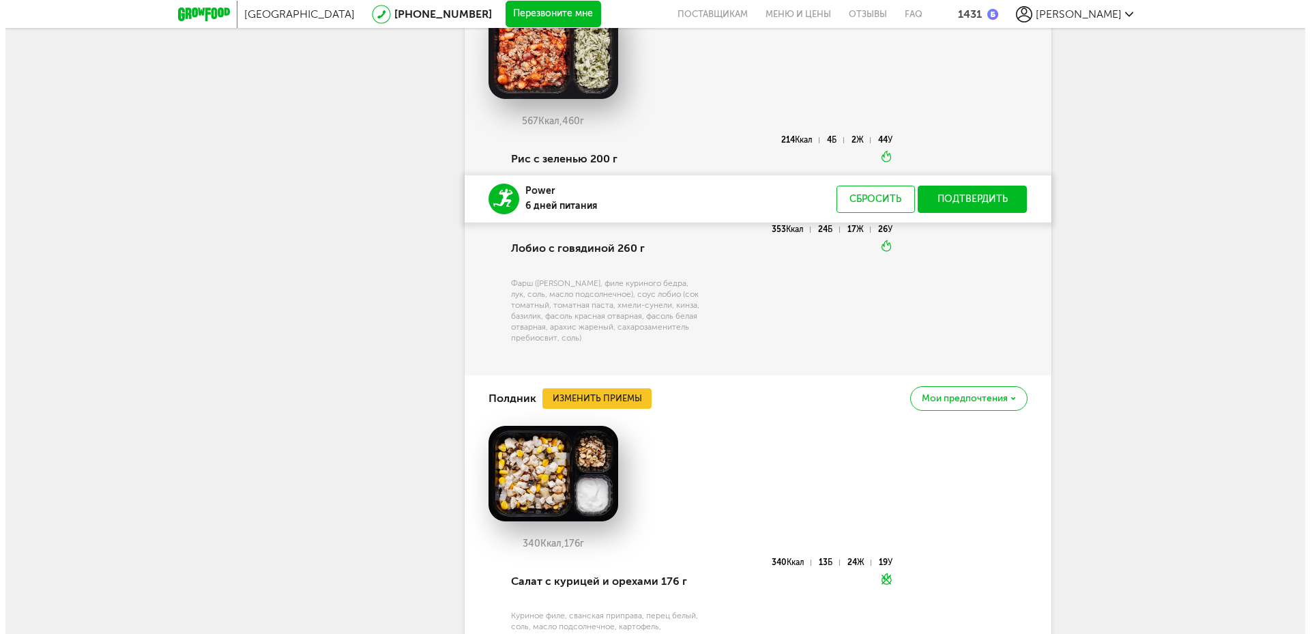
scroll to position [1957, 0]
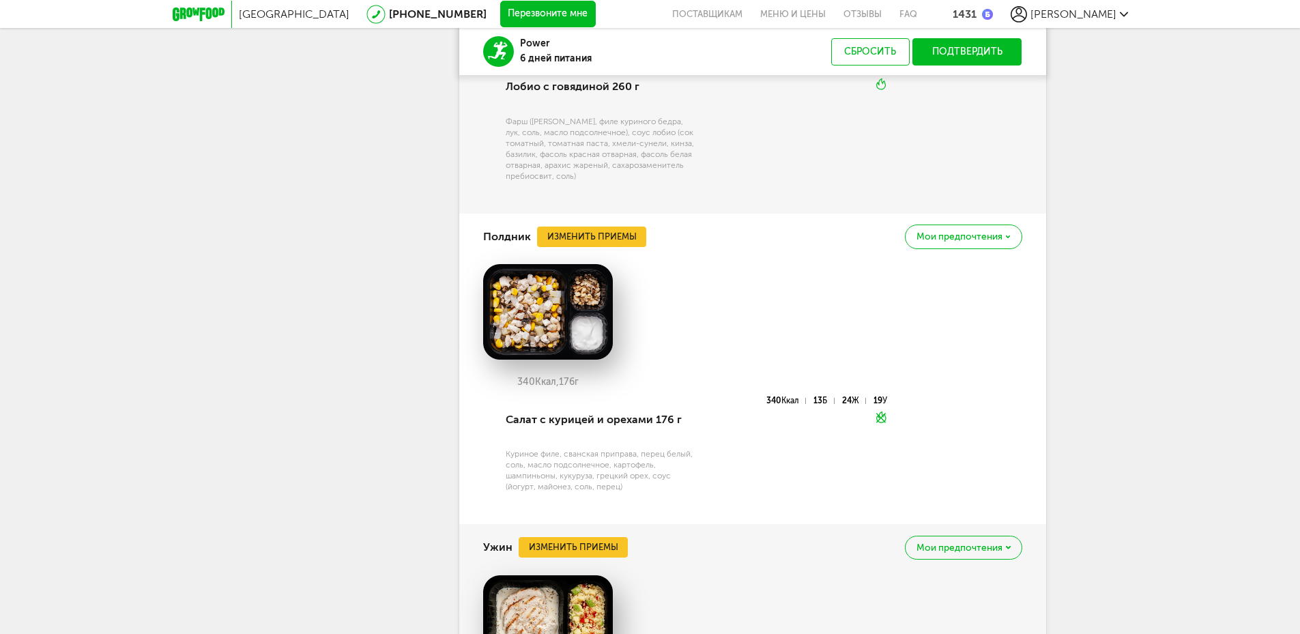
click at [993, 232] on span "Мои предпочтения" at bounding box center [959, 237] width 86 height 10
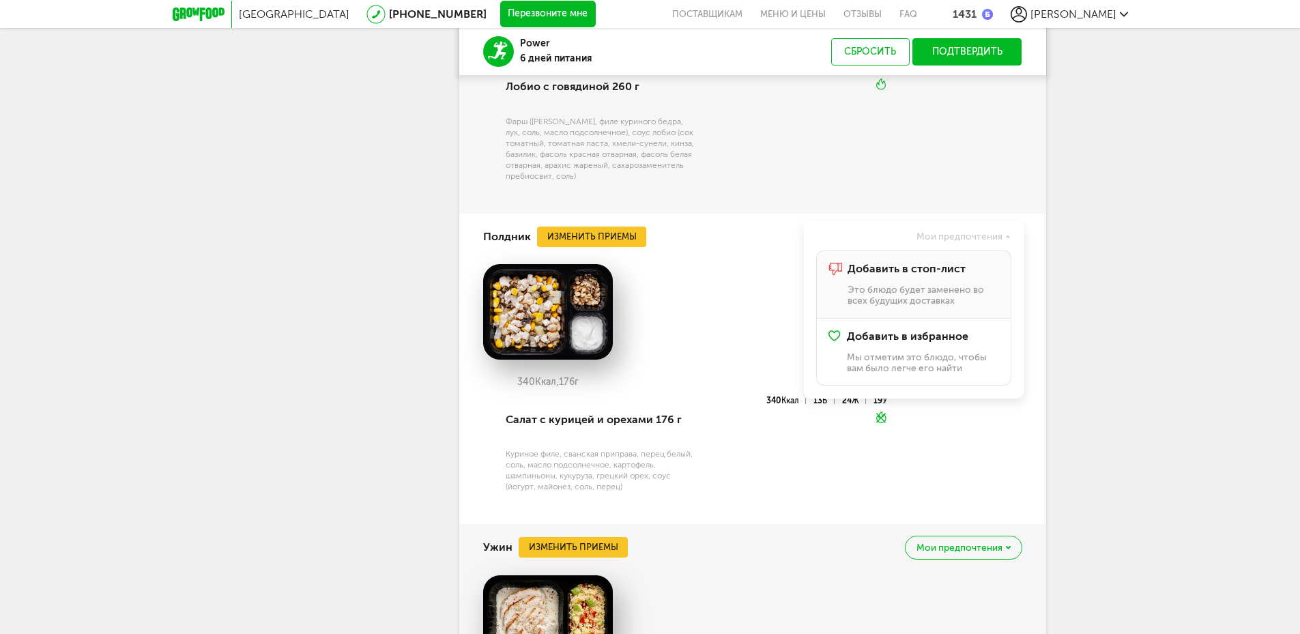
click at [897, 283] on div "Добавить в стоп-лист Это блюдо будет заменено во всех будущих доставках" at bounding box center [923, 284] width 151 height 43
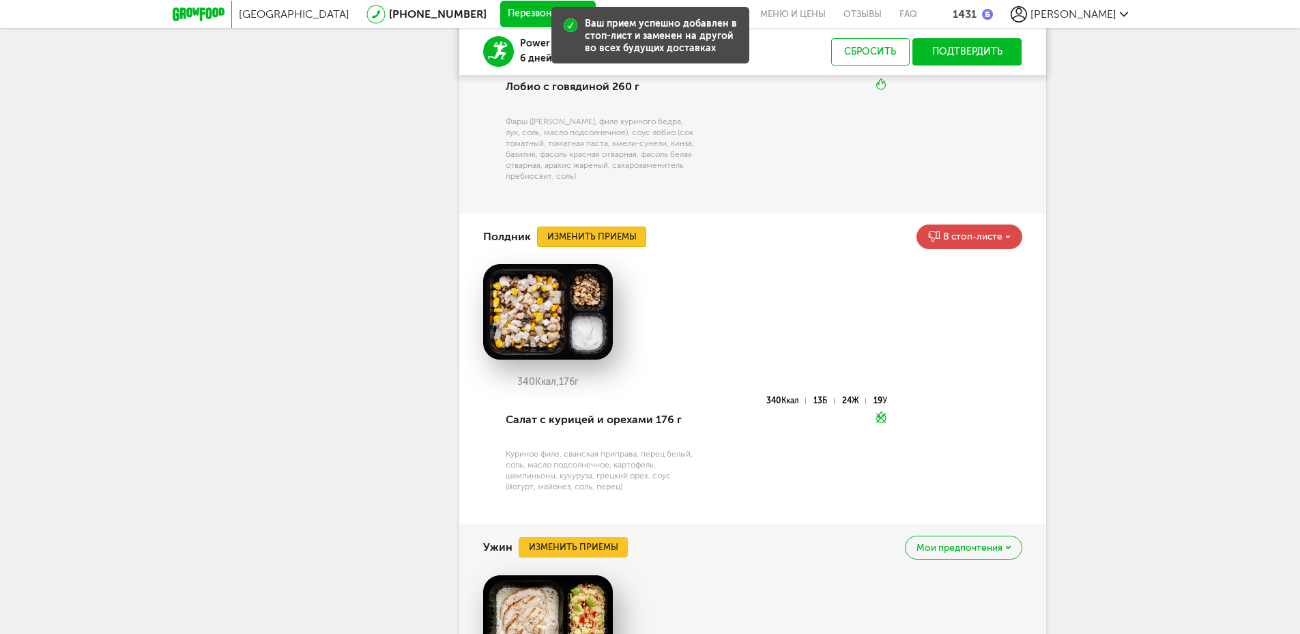
click at [603, 235] on button "Изменить приемы" at bounding box center [591, 237] width 109 height 20
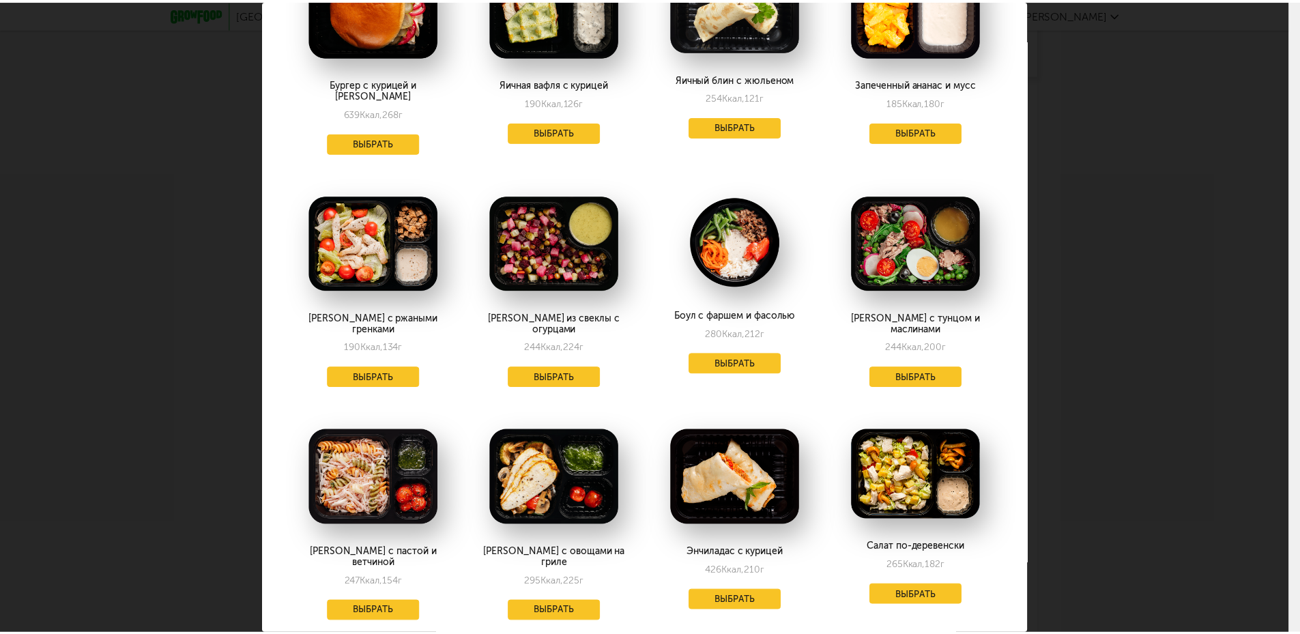
scroll to position [136, 0]
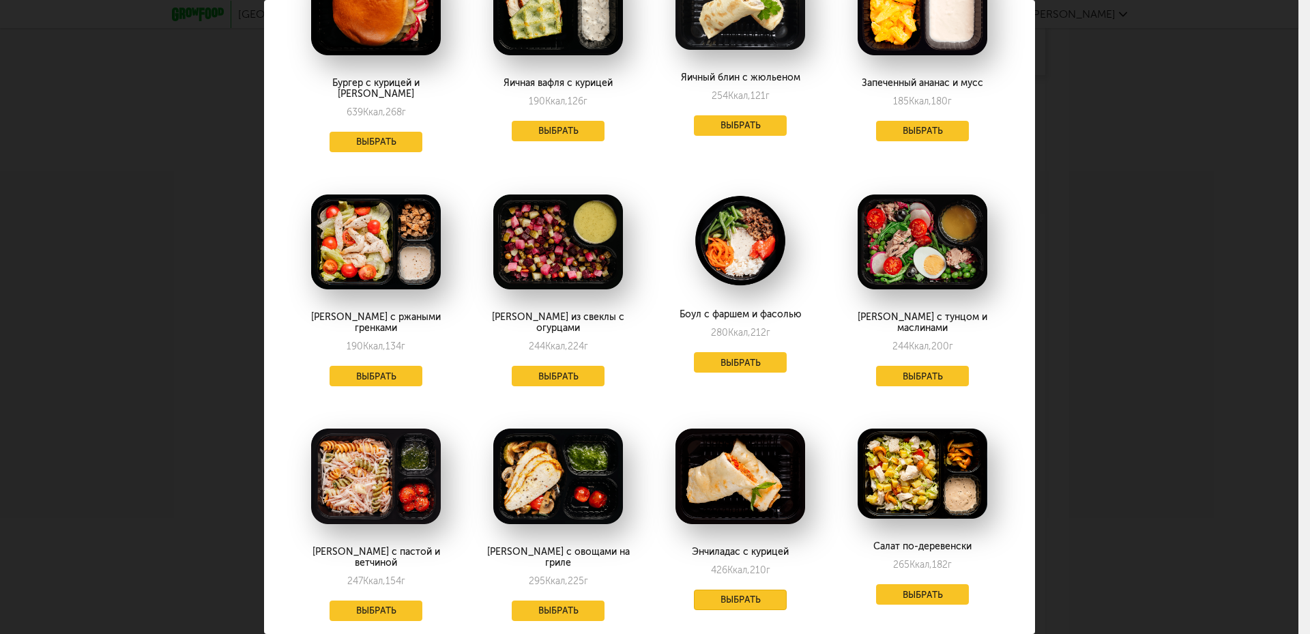
click at [721, 590] on button "Выбрать" at bounding box center [740, 600] width 93 height 20
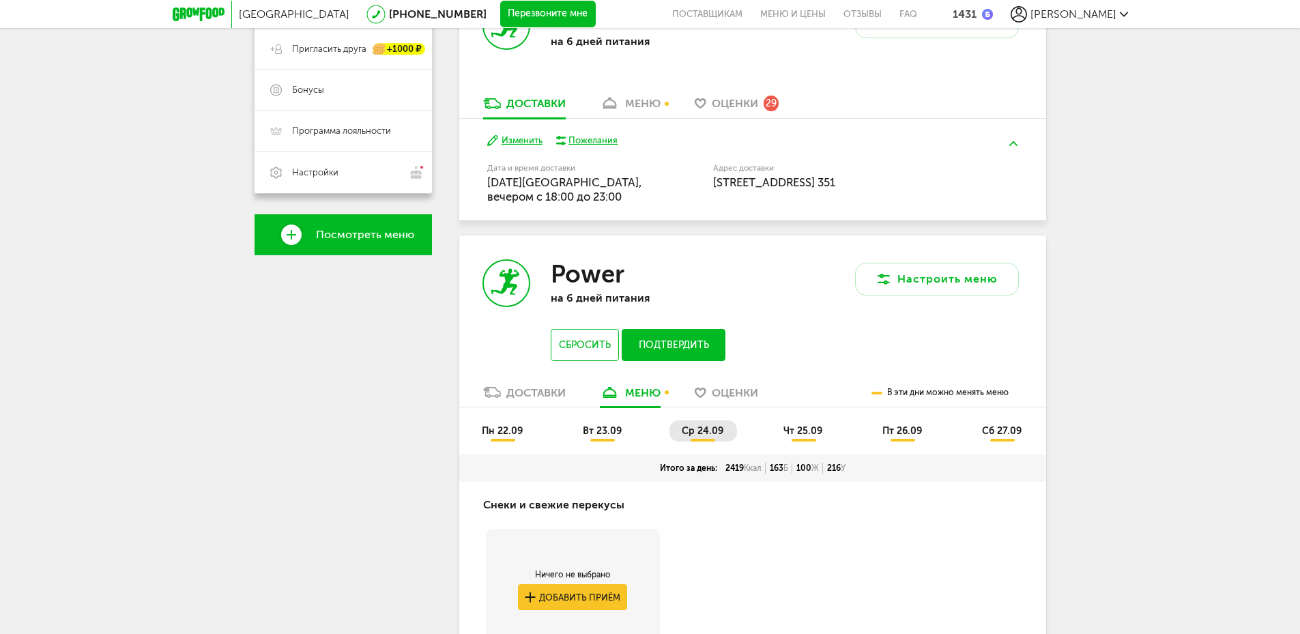
scroll to position [524, 0]
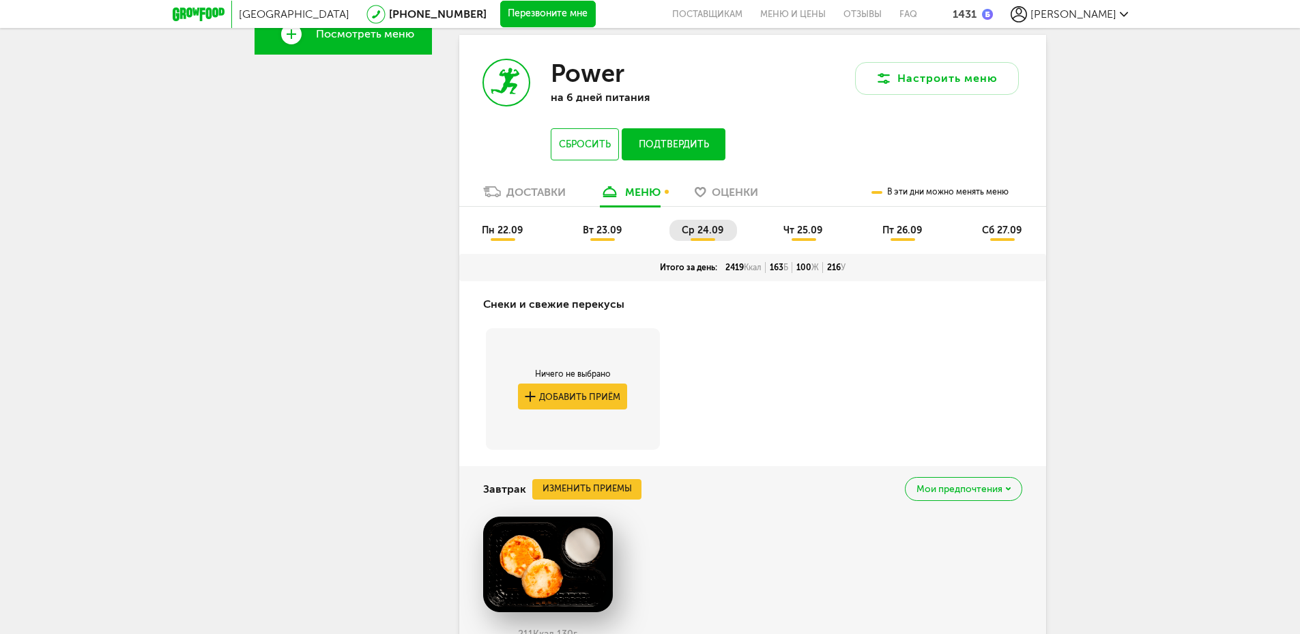
click at [808, 229] on span "чт 25.09" at bounding box center [802, 231] width 39 height 12
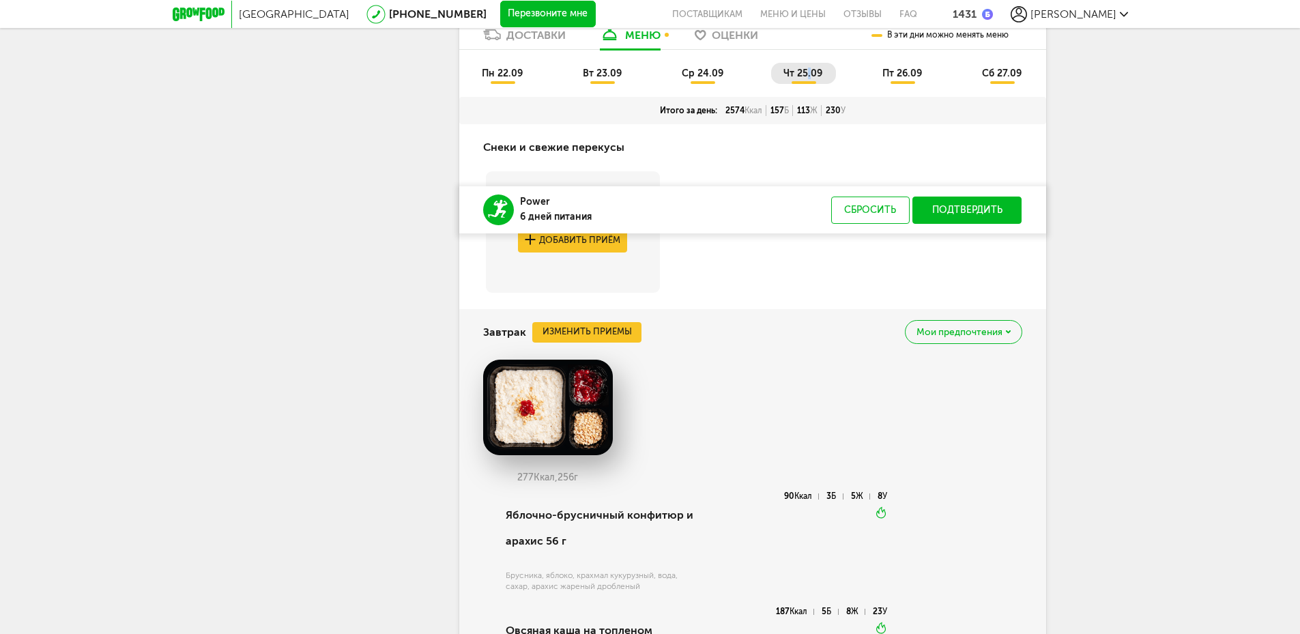
scroll to position [865, 0]
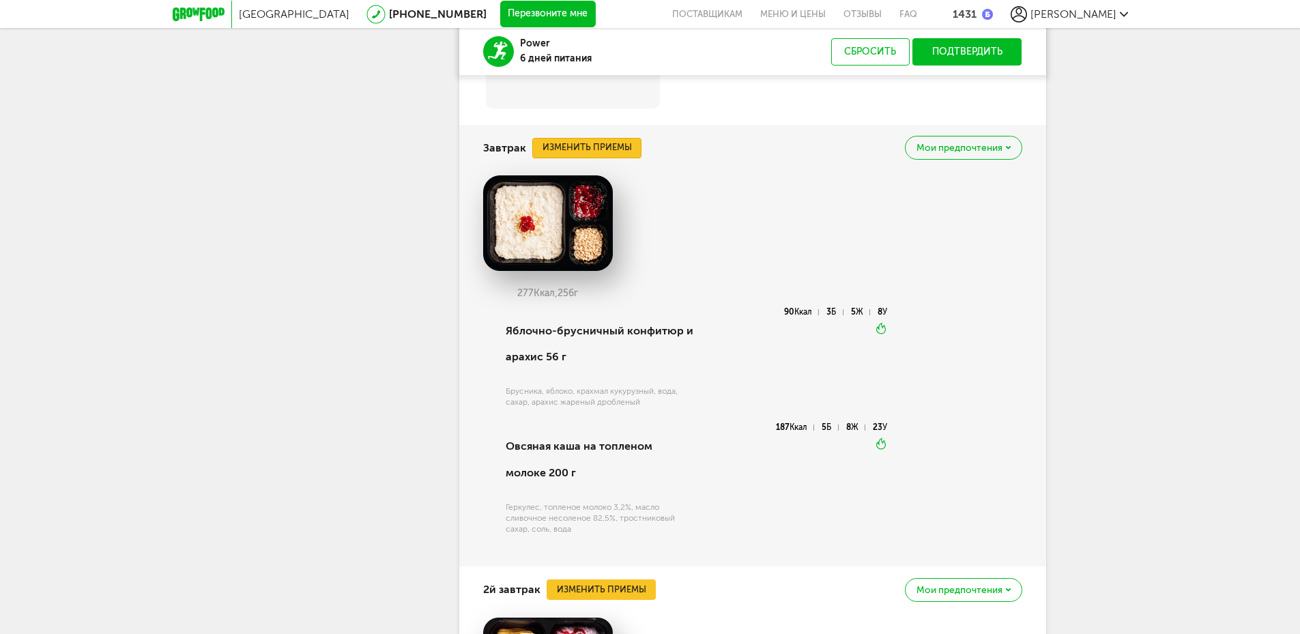
click at [603, 147] on button "Изменить приемы" at bounding box center [586, 148] width 109 height 20
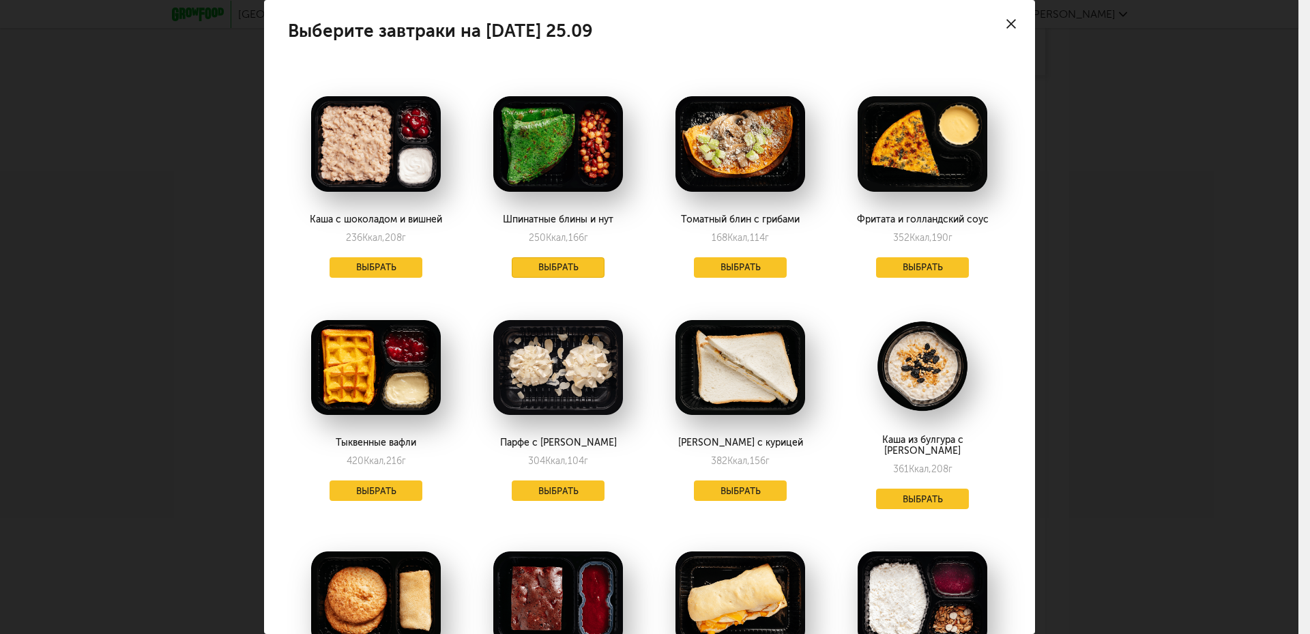
click at [571, 267] on button "Выбрать" at bounding box center [558, 267] width 93 height 20
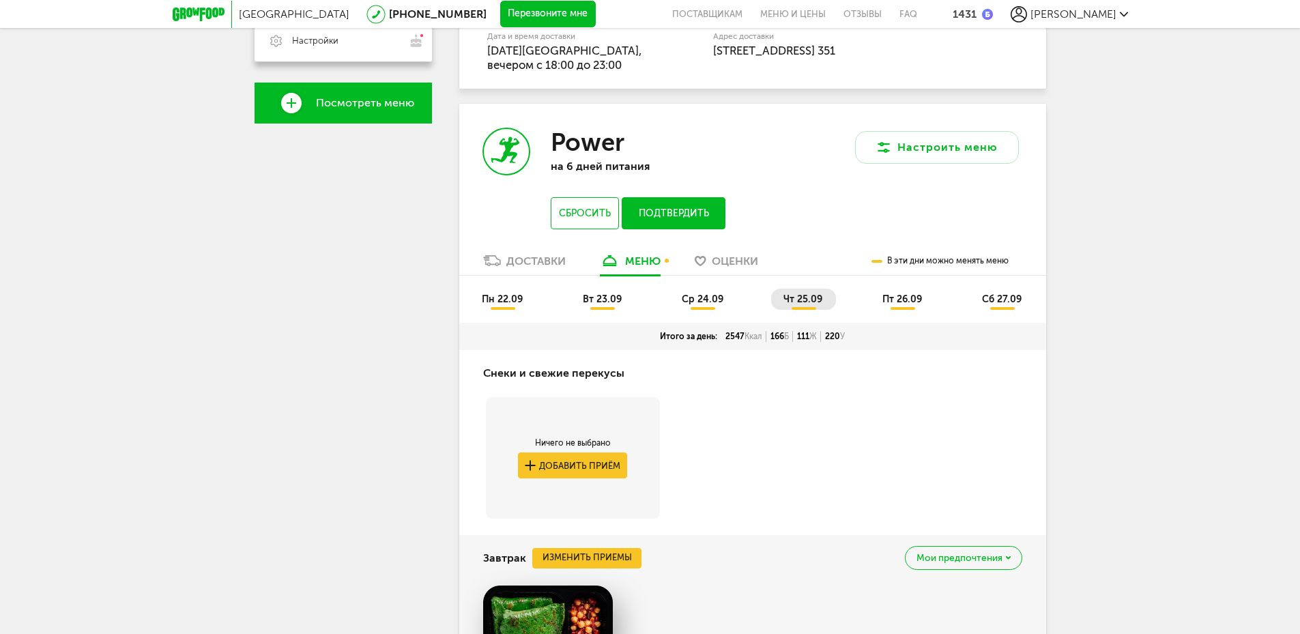
scroll to position [319, 0]
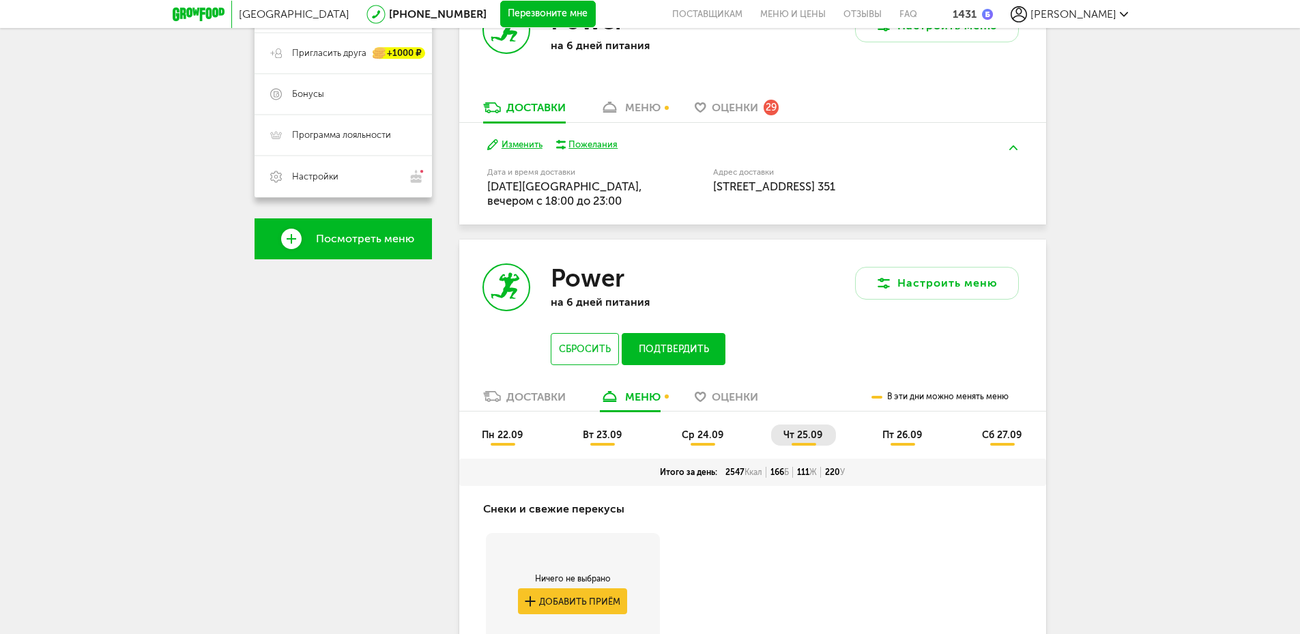
click at [882, 435] on span "пт 26.09" at bounding box center [902, 435] width 40 height 12
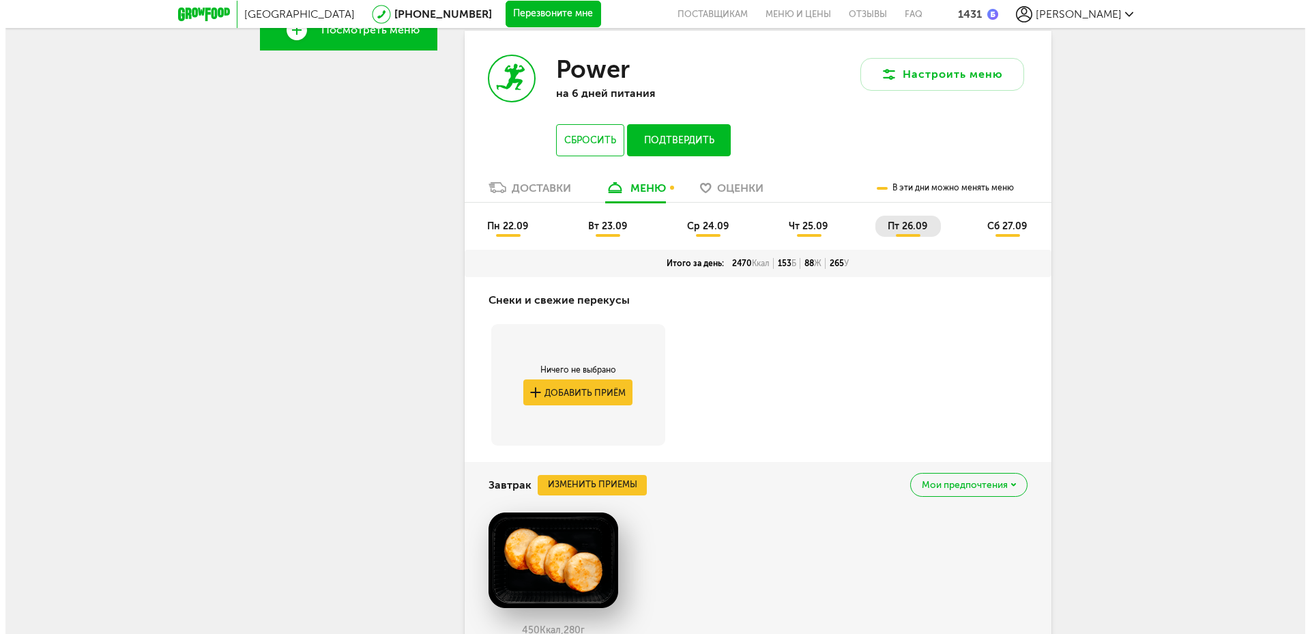
scroll to position [865, 0]
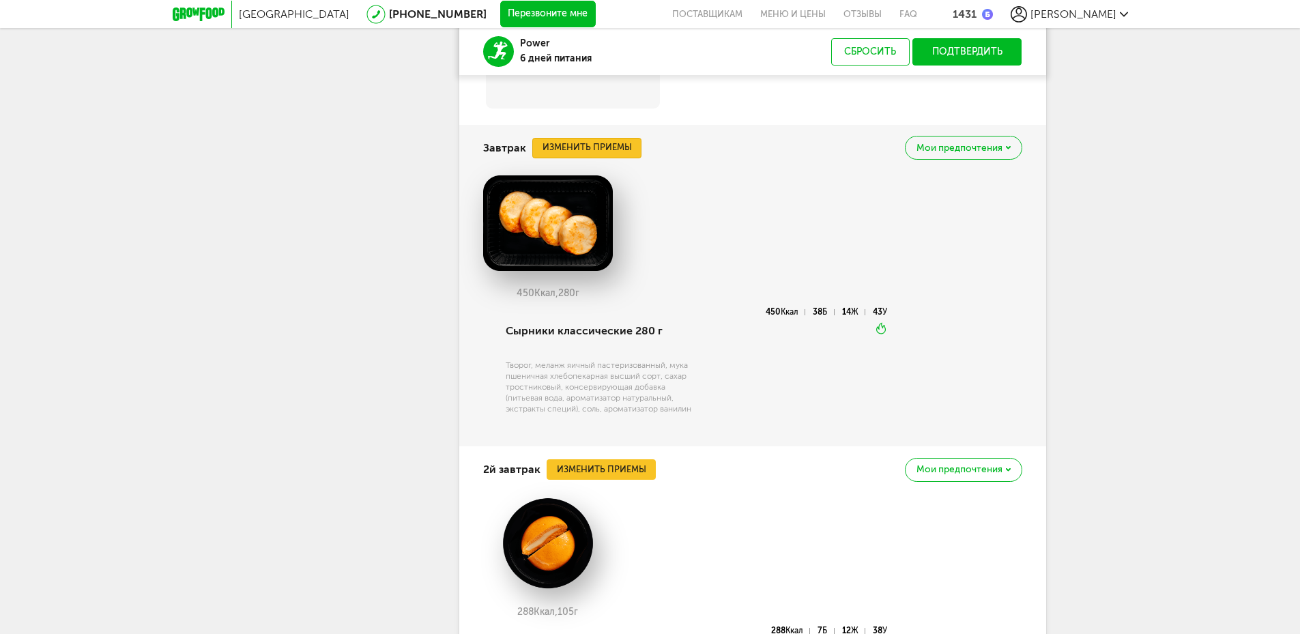
click at [619, 144] on button "Изменить приемы" at bounding box center [586, 148] width 109 height 20
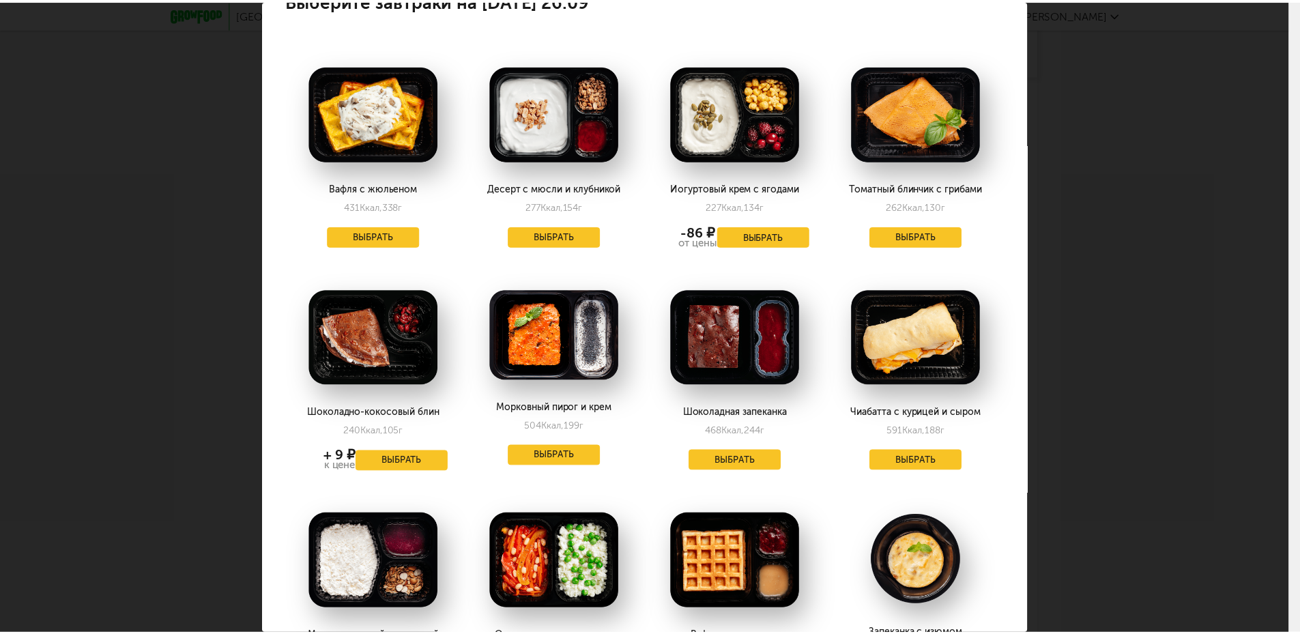
scroll to position [0, 0]
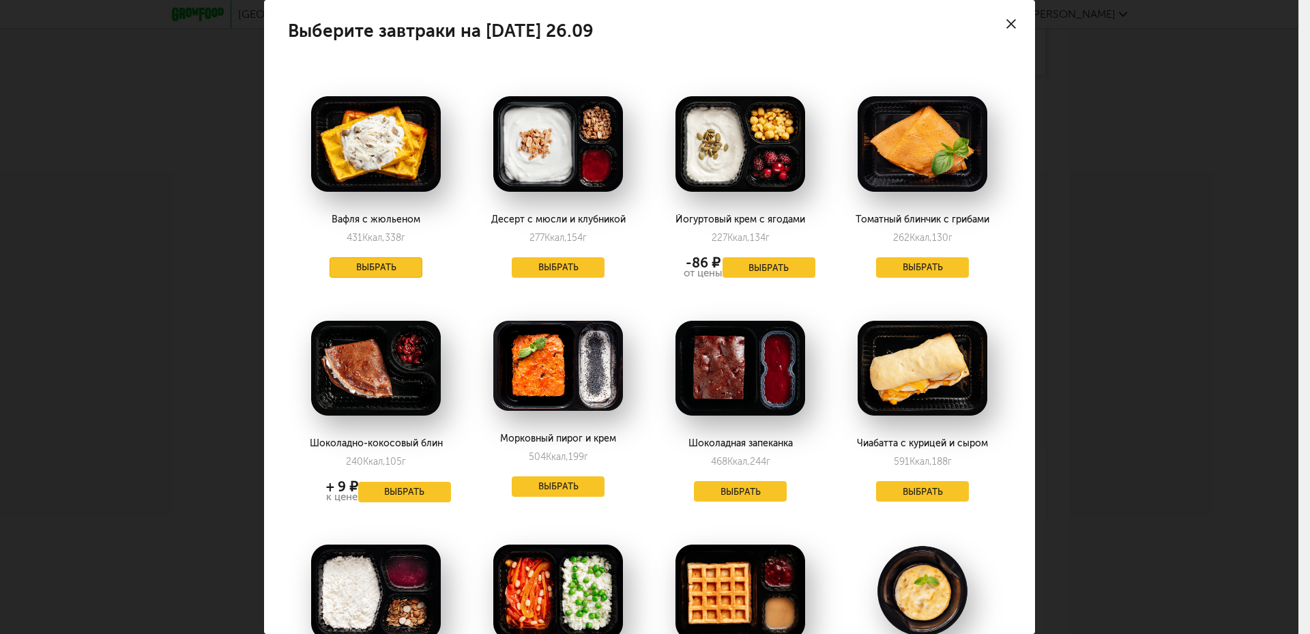
click at [394, 263] on button "Выбрать" at bounding box center [376, 267] width 93 height 20
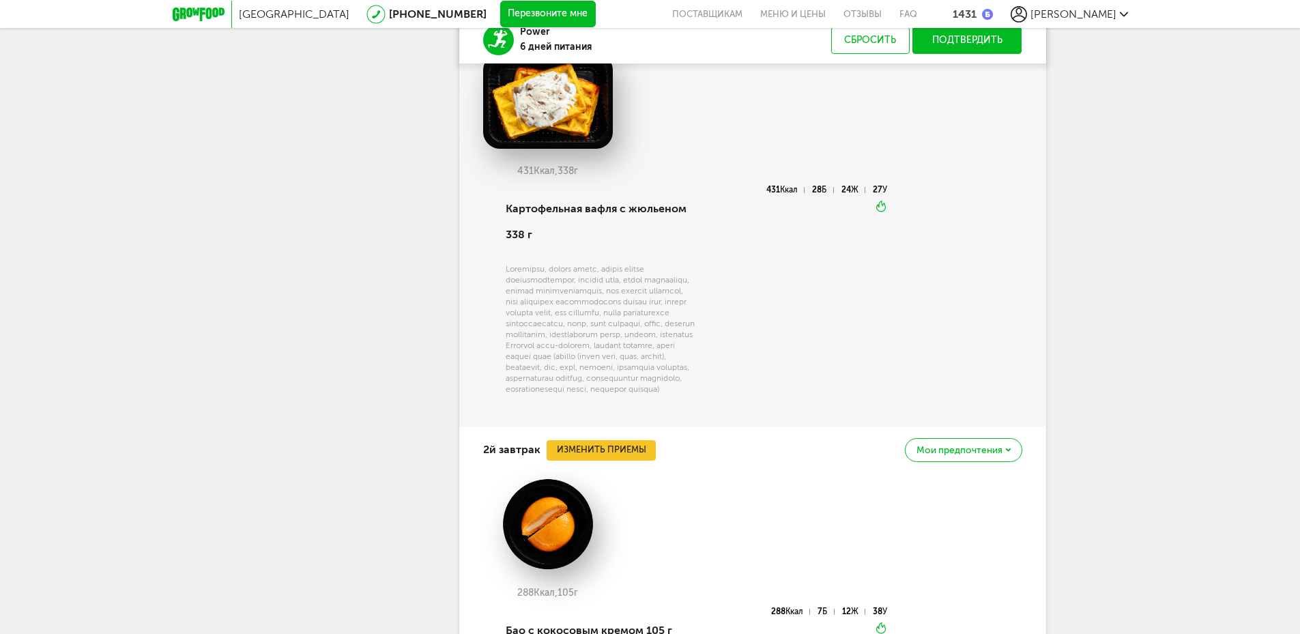
scroll to position [578, 0]
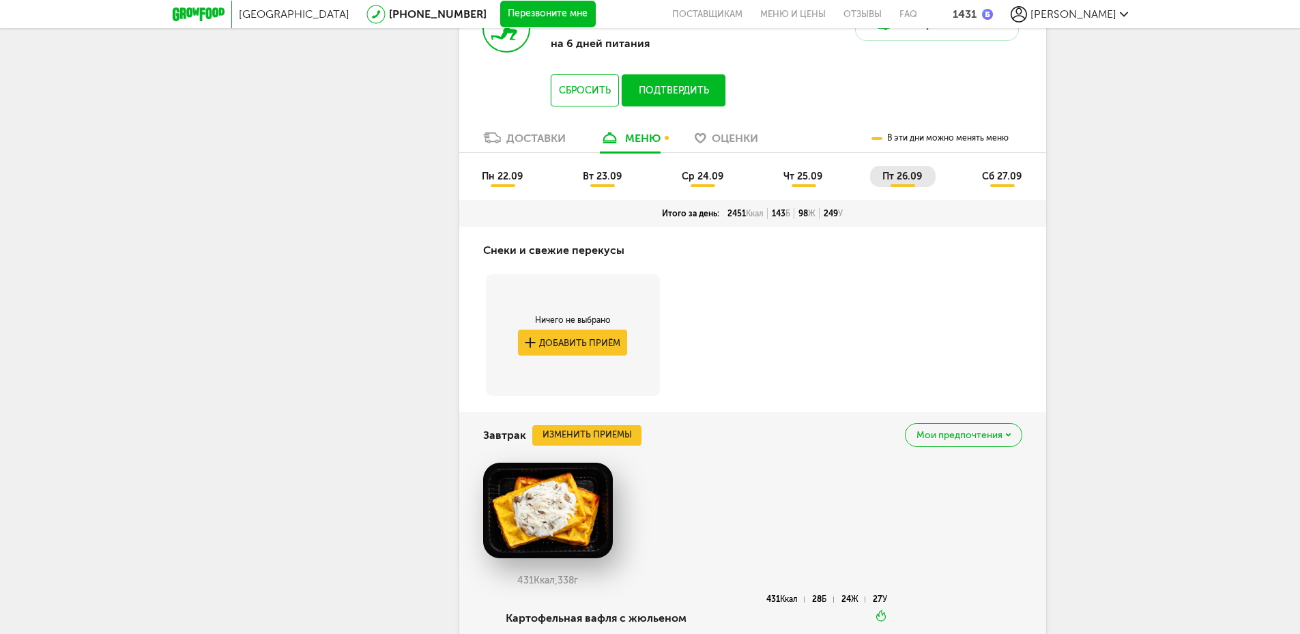
click at [995, 172] on span "сб 27.09" at bounding box center [1002, 177] width 40 height 12
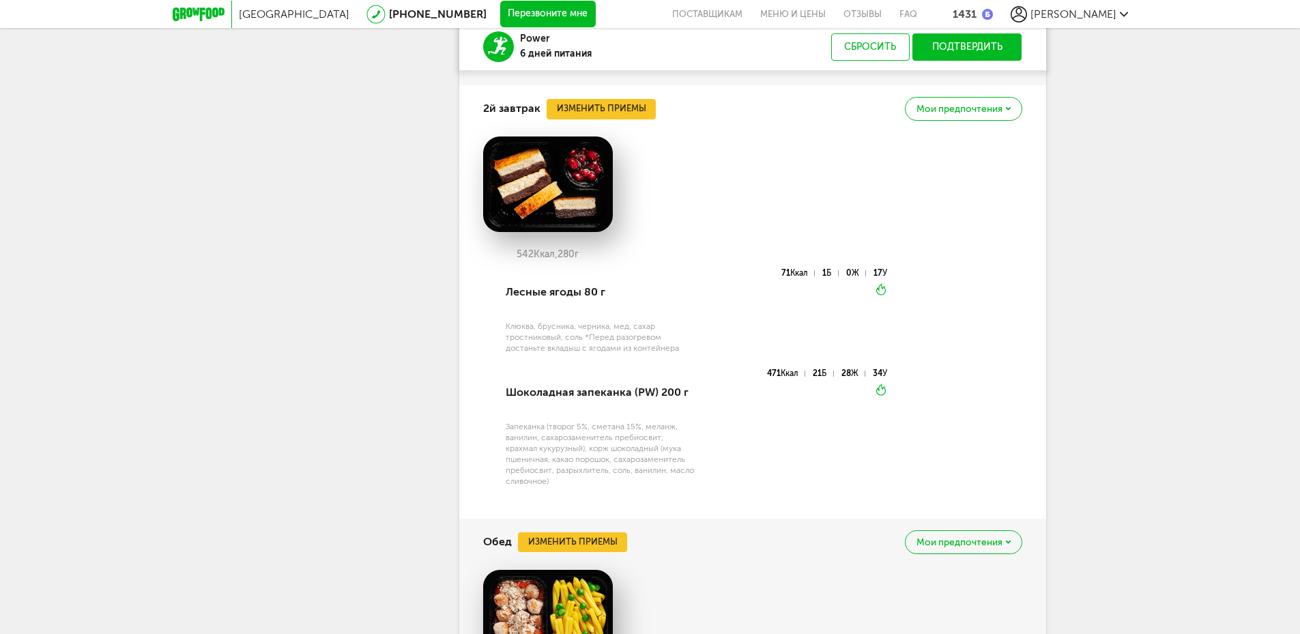
scroll to position [919, 0]
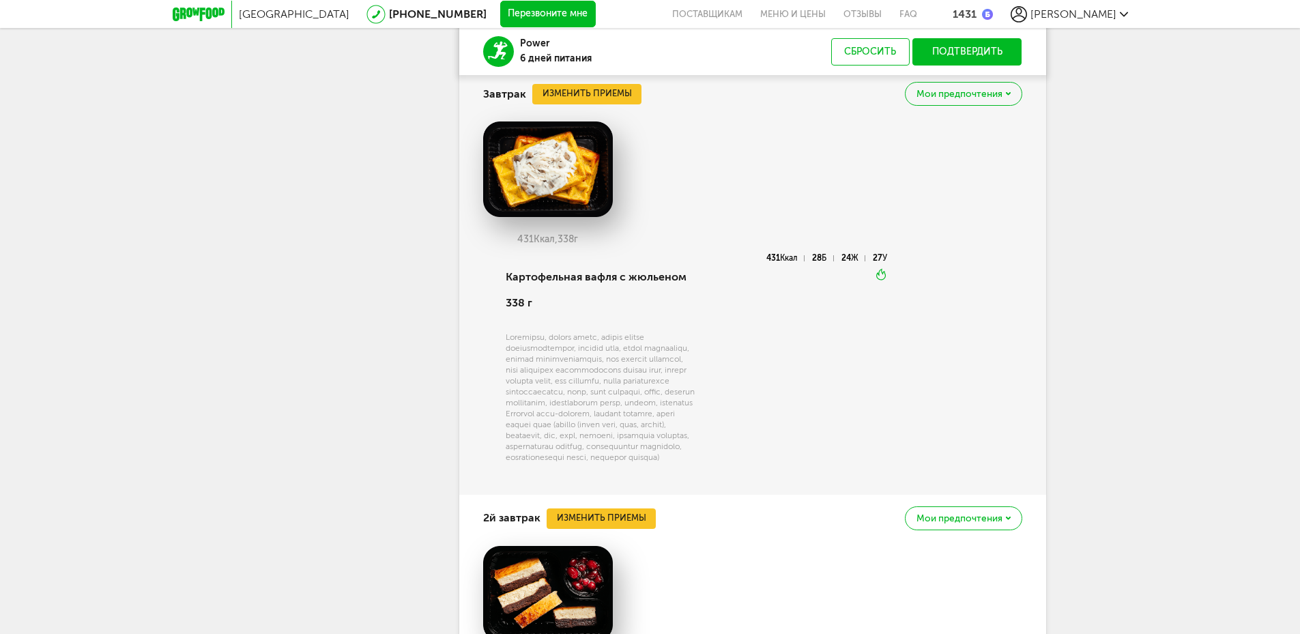
click at [980, 44] on button "Подтвердить" at bounding box center [967, 51] width 110 height 27
click at [952, 50] on button "Подтвердить" at bounding box center [967, 51] width 110 height 27
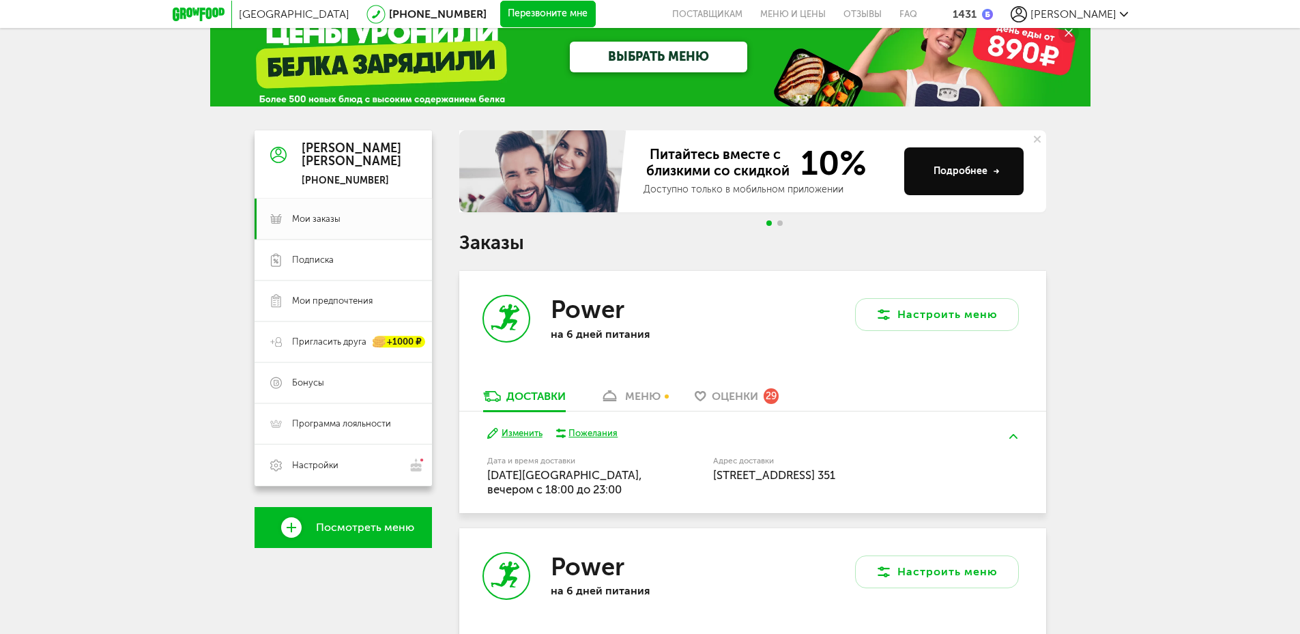
scroll to position [0, 0]
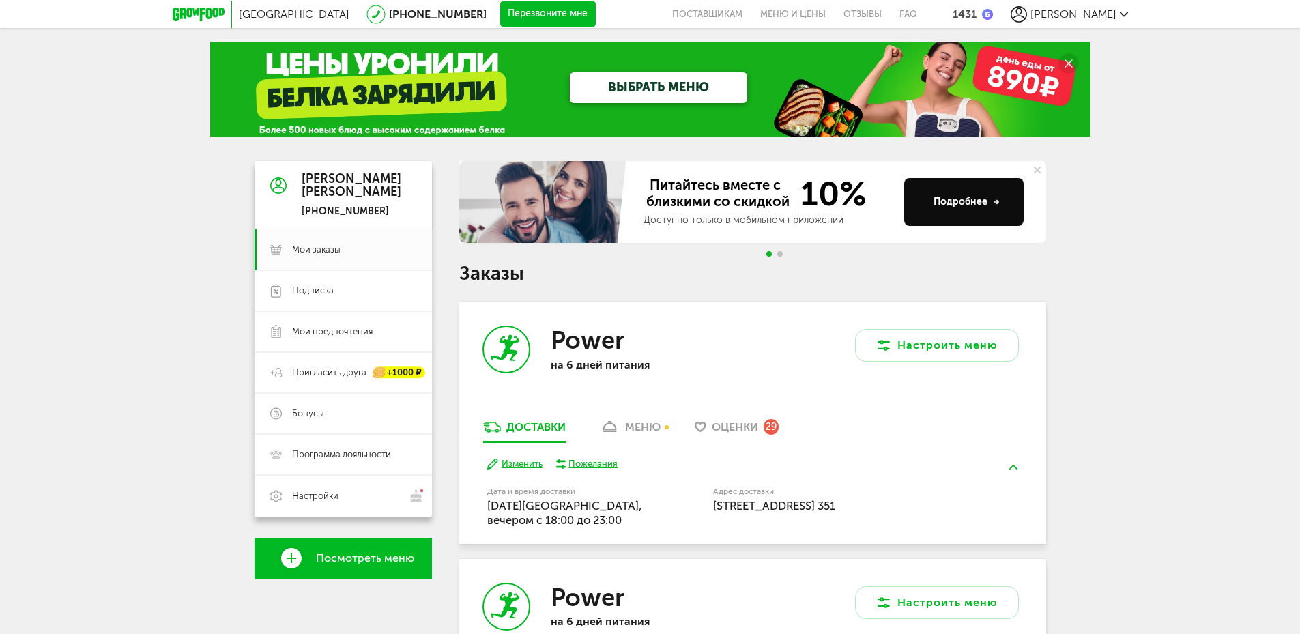
click at [651, 422] on div "меню" at bounding box center [642, 426] width 35 height 13
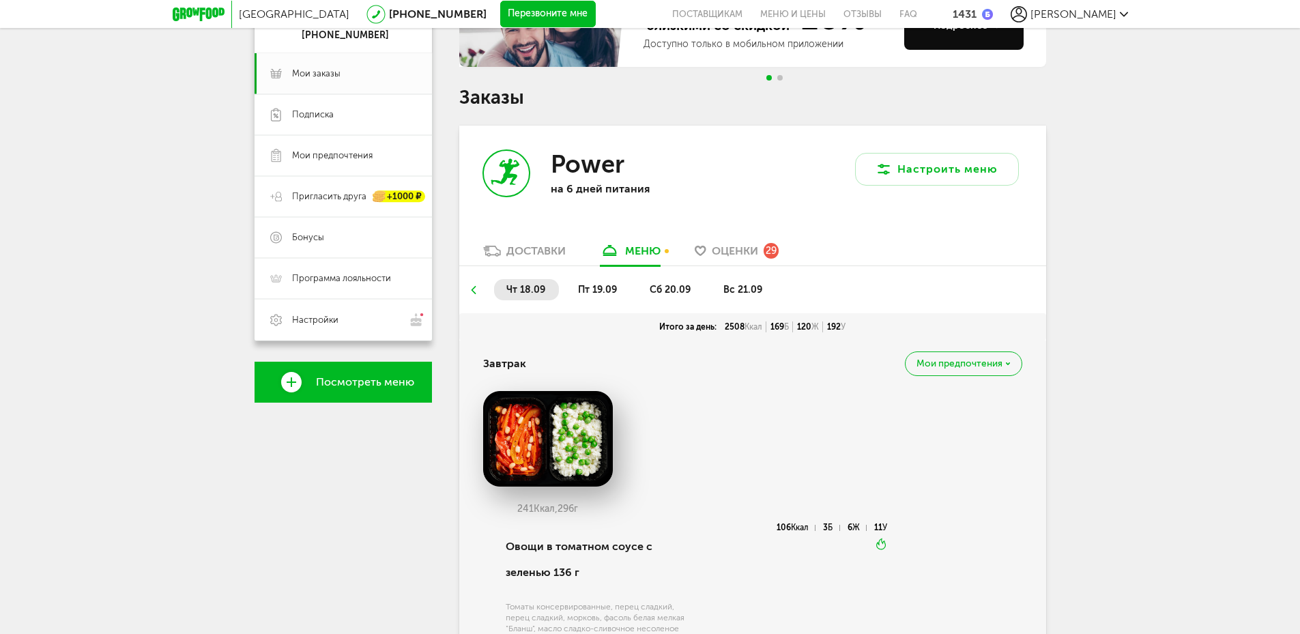
scroll to position [267, 0]
